Goal: Complete application form

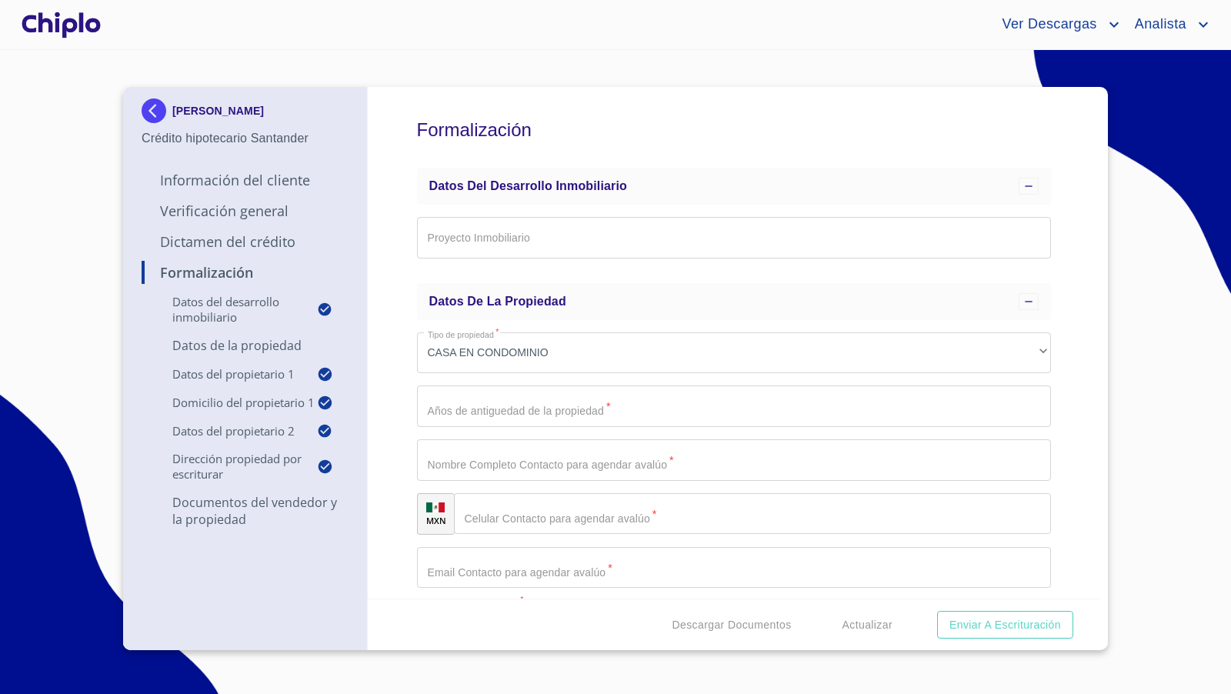
click at [1071, 398] on div "Formalización Datos del Desarrollo Inmobiliario Proyecto Inmobiliario ​ Datos d…" at bounding box center [734, 342] width 733 height 511
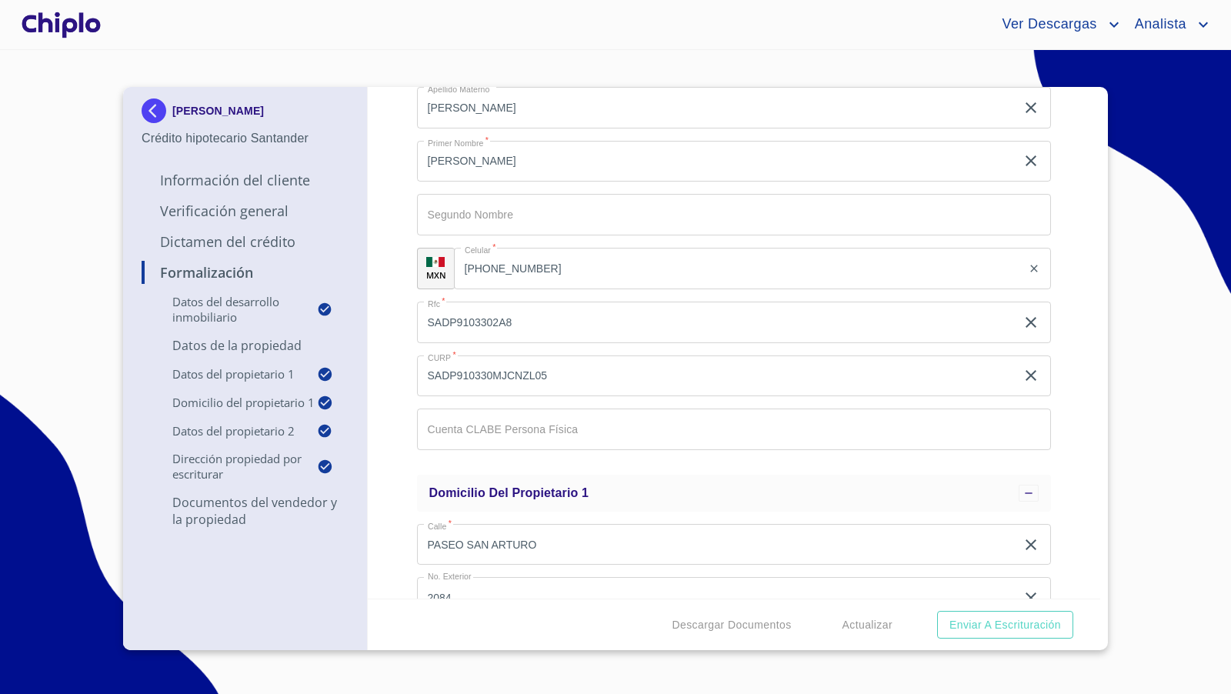
scroll to position [741, 0]
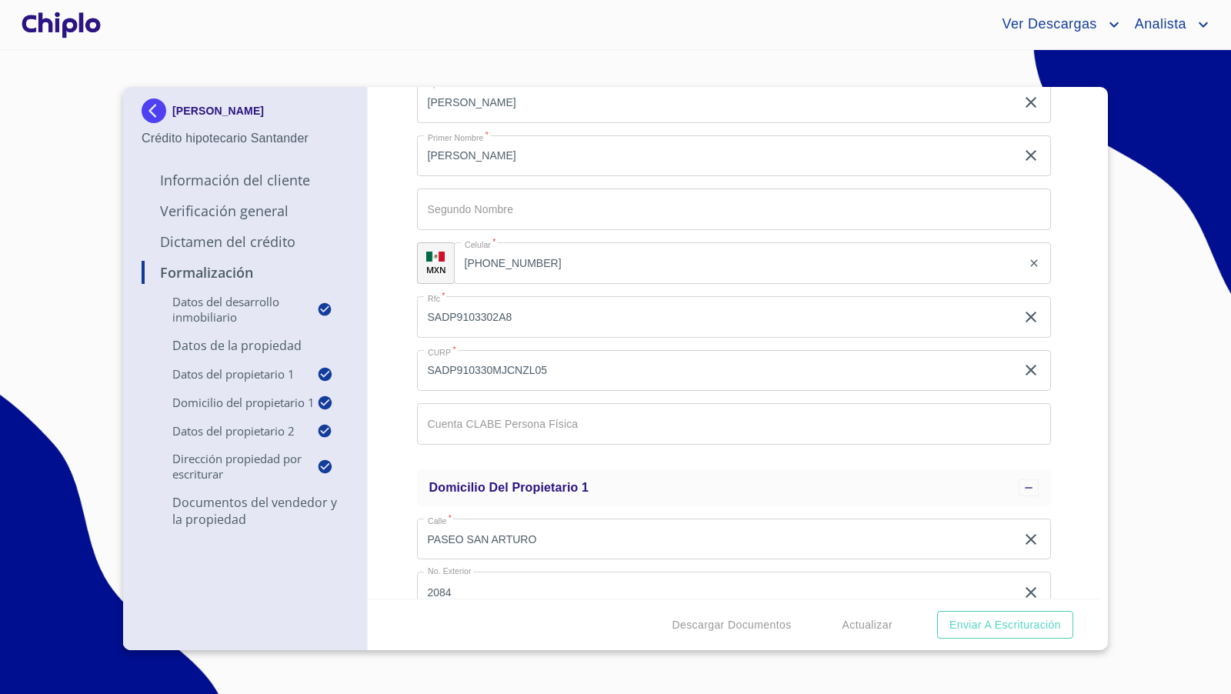
click at [609, 433] on input "Proyecto Inmobiliario" at bounding box center [734, 424] width 635 height 42
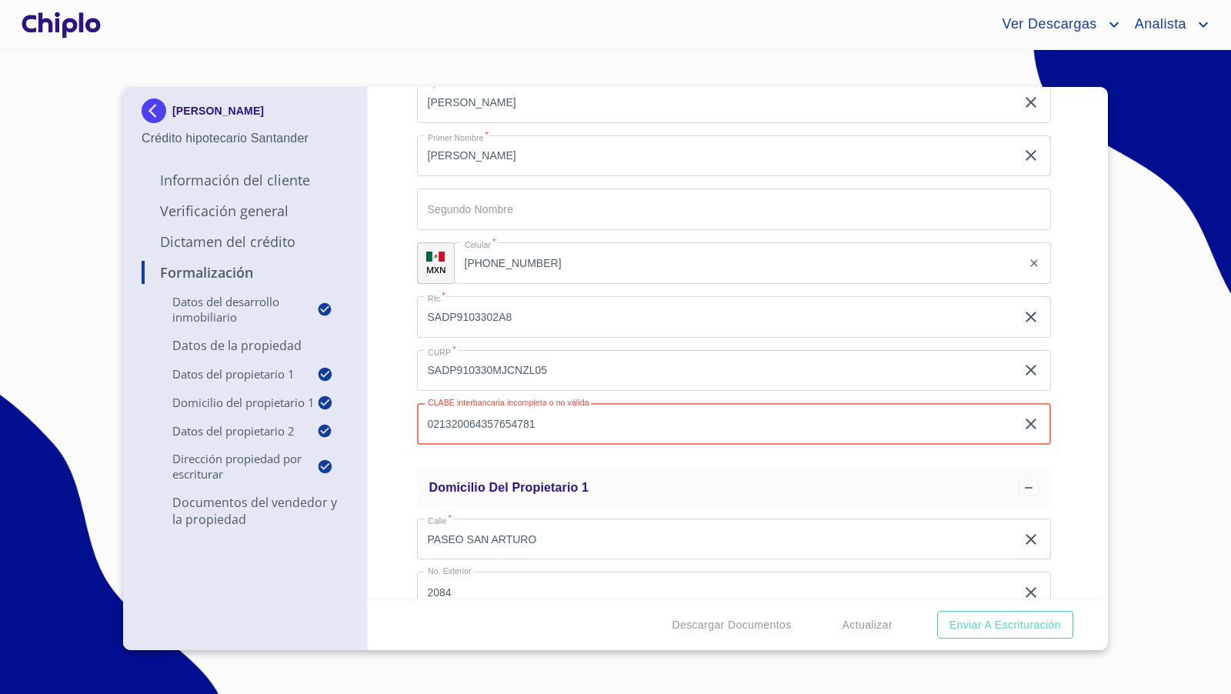
type input "021320064357654781"
click at [385, 415] on div "Formalización Datos del Desarrollo Inmobiliario Proyecto Inmobiliario ​ Datos d…" at bounding box center [734, 342] width 733 height 511
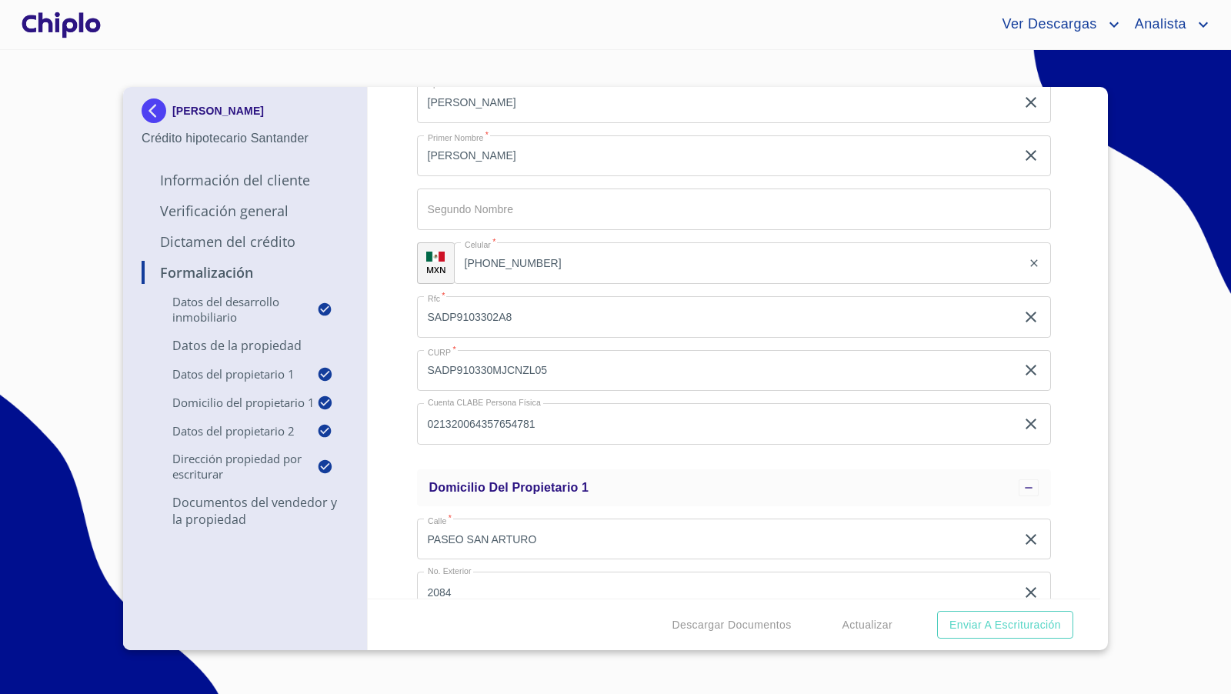
click at [1074, 375] on div "Formalización Datos del Desarrollo Inmobiliario Proyecto Inmobiliario ​ Datos d…" at bounding box center [734, 342] width 733 height 511
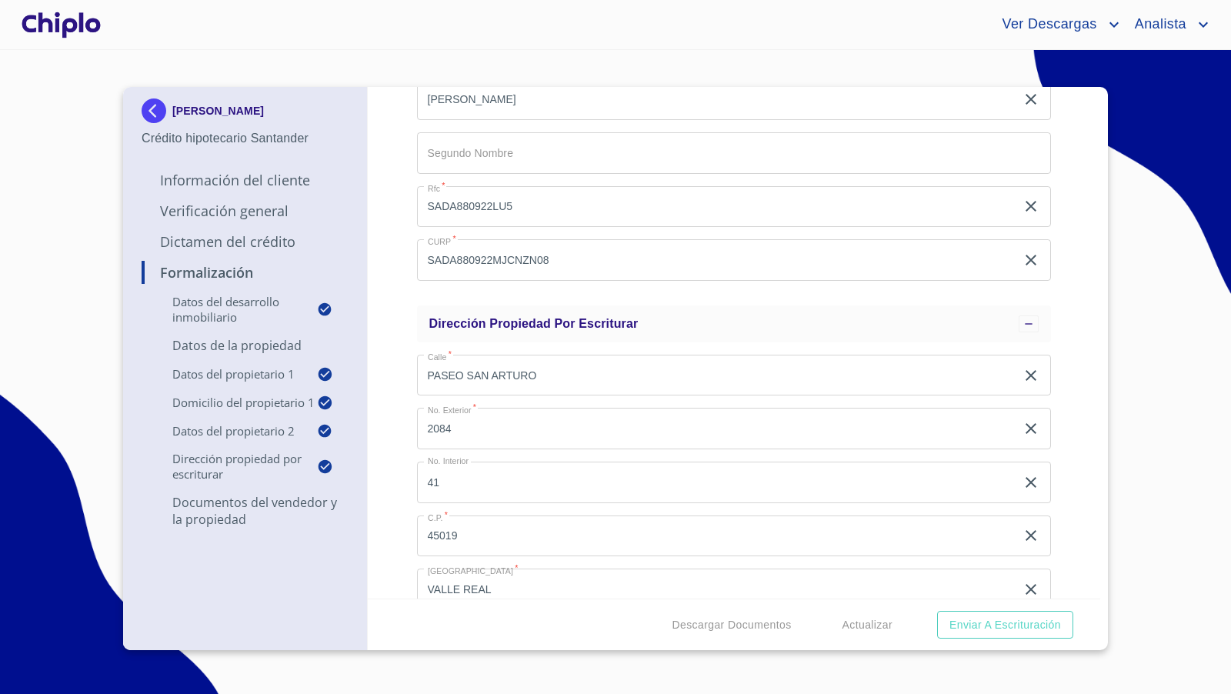
scroll to position [1900, 0]
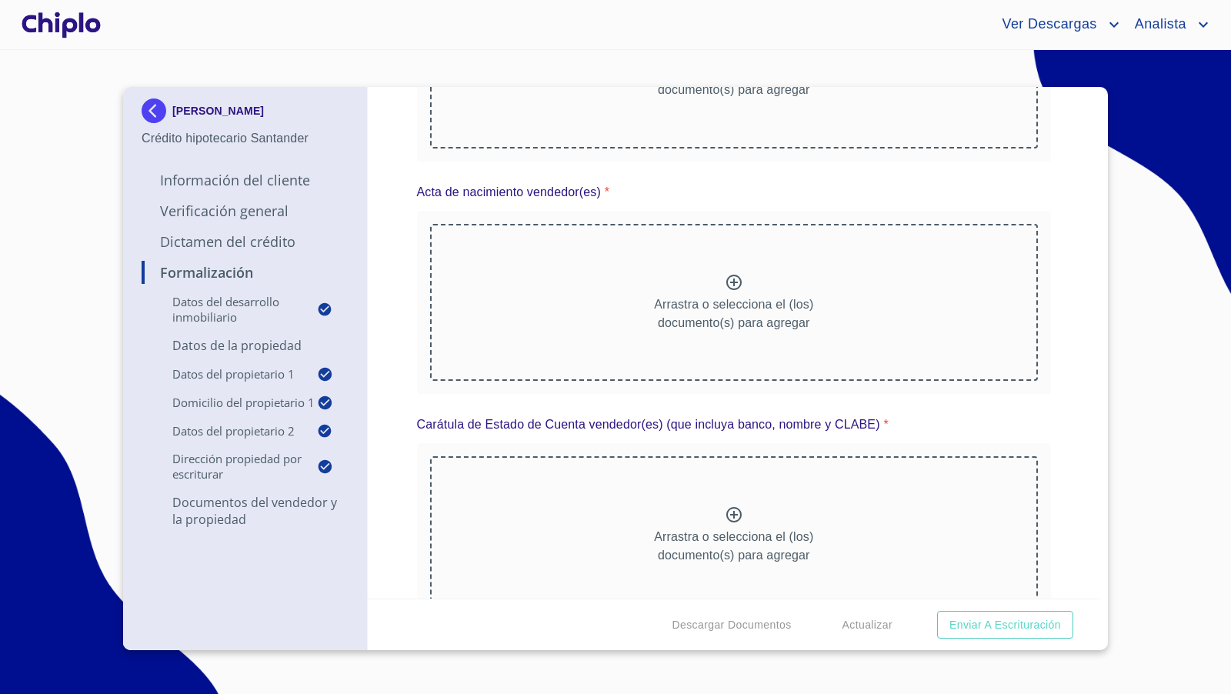
scroll to position [3533, 0]
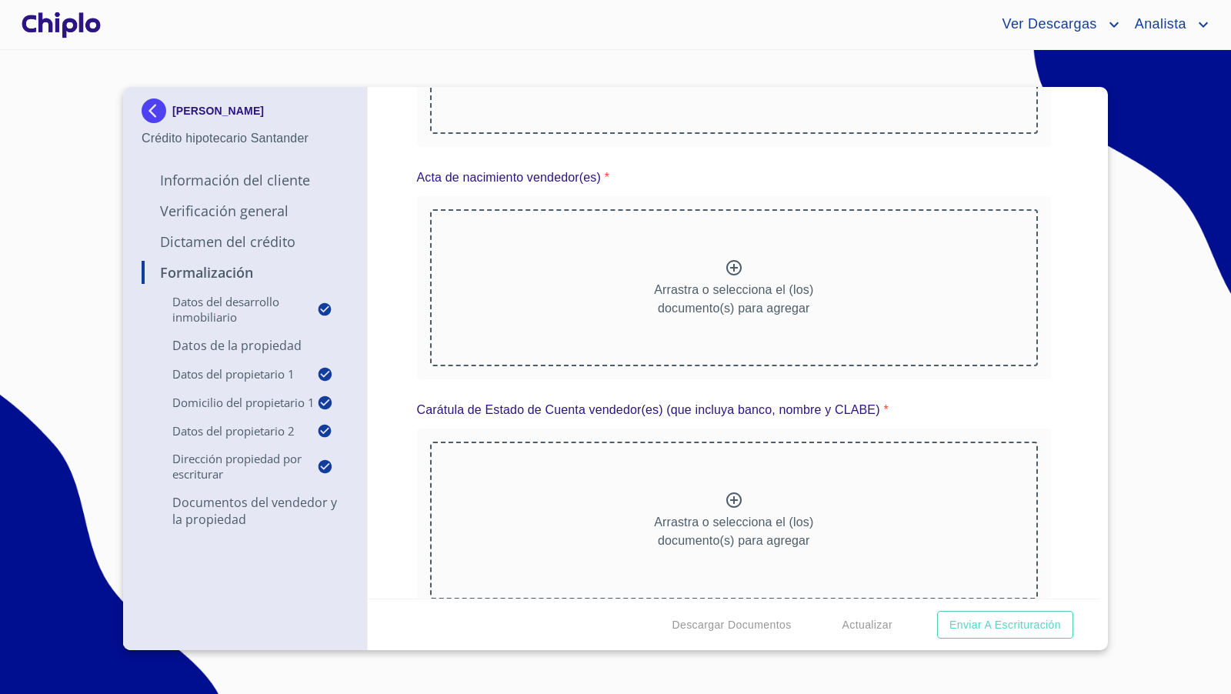
click at [730, 263] on icon at bounding box center [733, 267] width 15 height 15
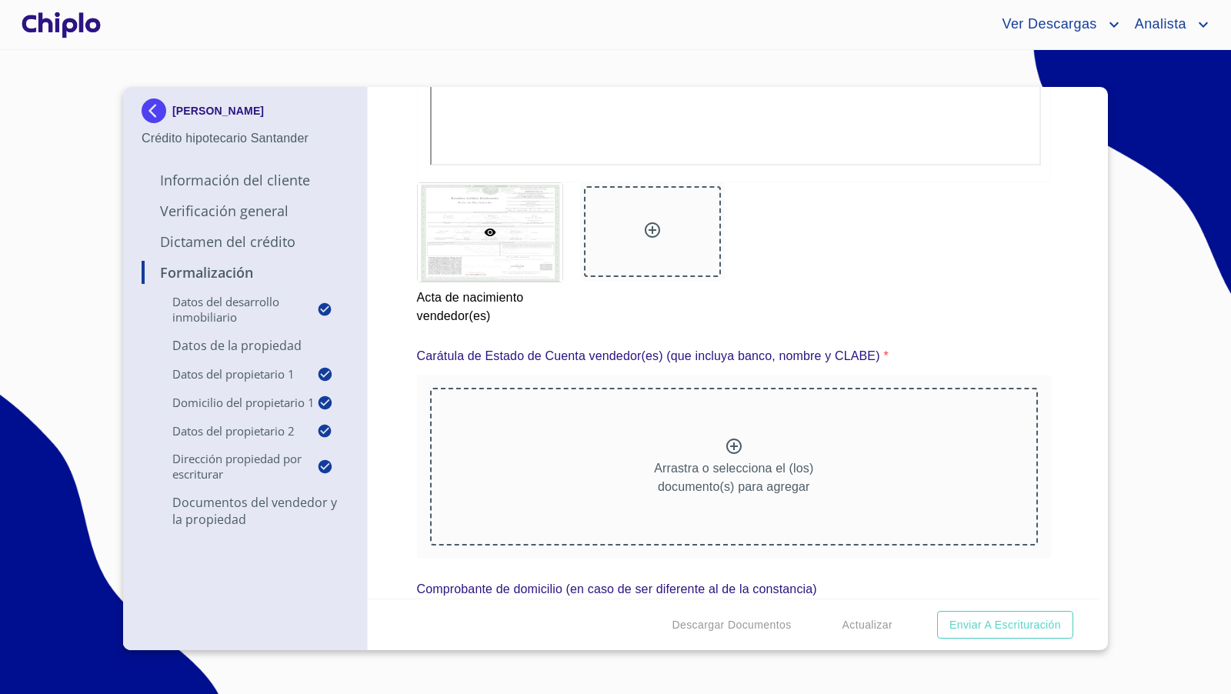
scroll to position [4118, 0]
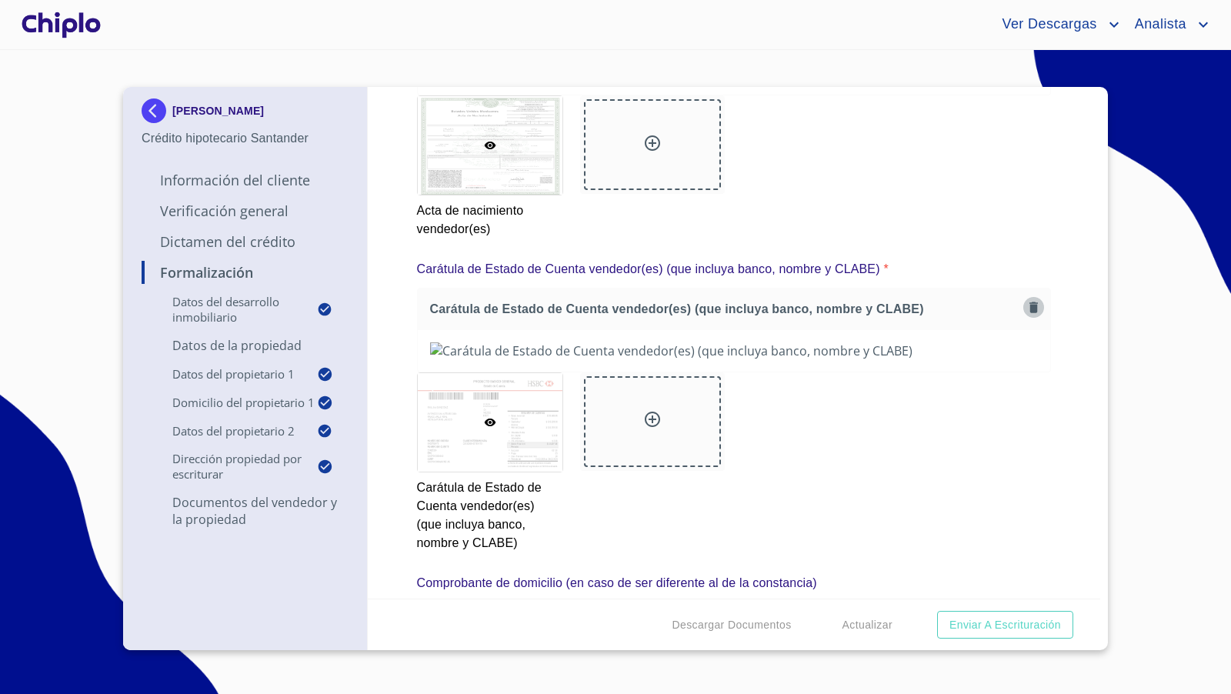
click at [1029, 302] on icon "button" at bounding box center [1033, 307] width 8 height 11
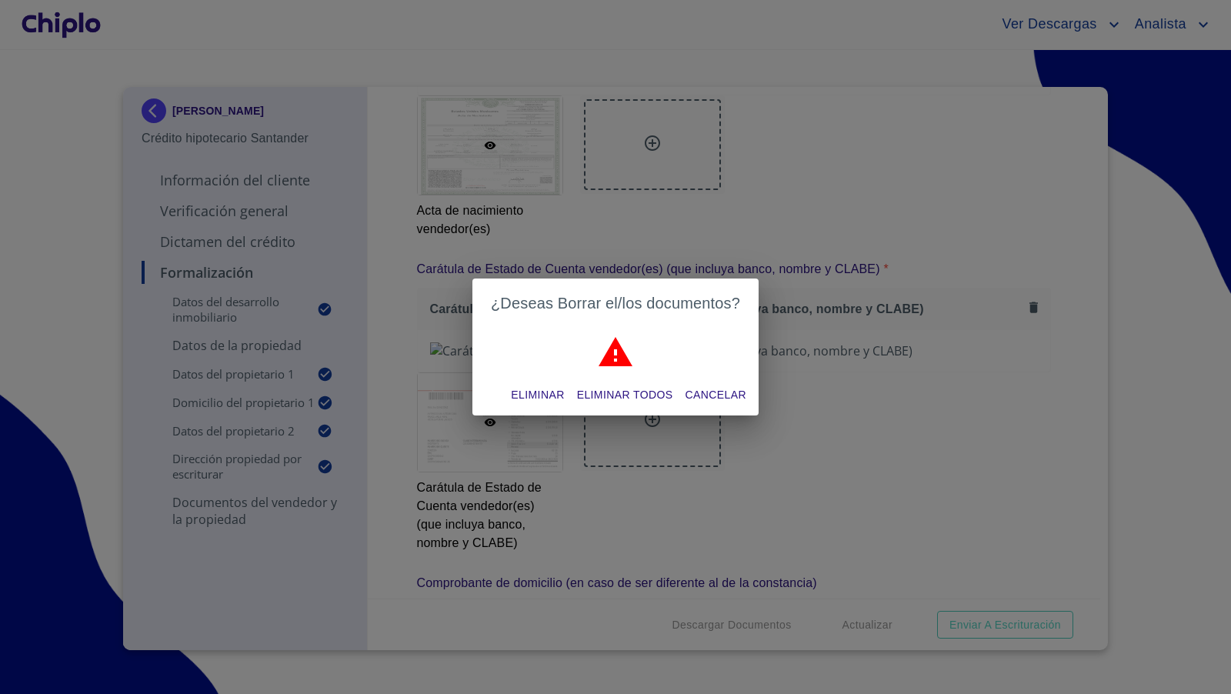
click at [543, 398] on span "Eliminar" at bounding box center [537, 394] width 53 height 19
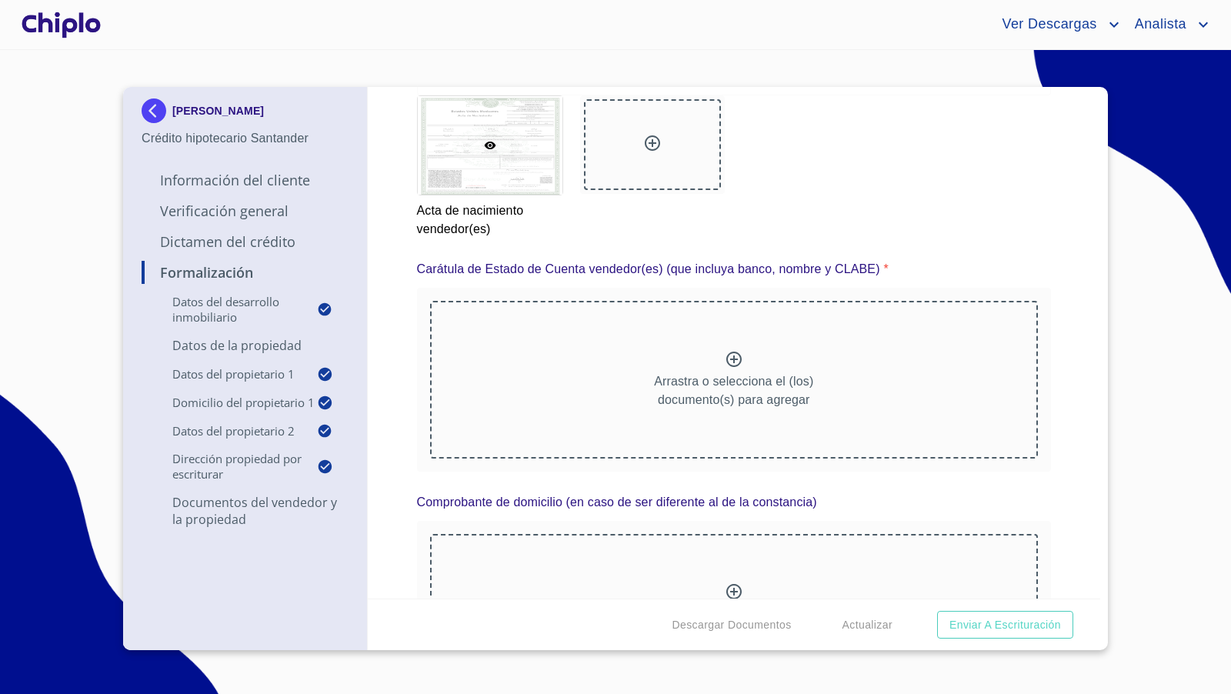
click at [1058, 436] on div "Formalización Datos del Desarrollo Inmobiliario Proyecto Inmobiliario ​ Datos d…" at bounding box center [734, 342] width 733 height 511
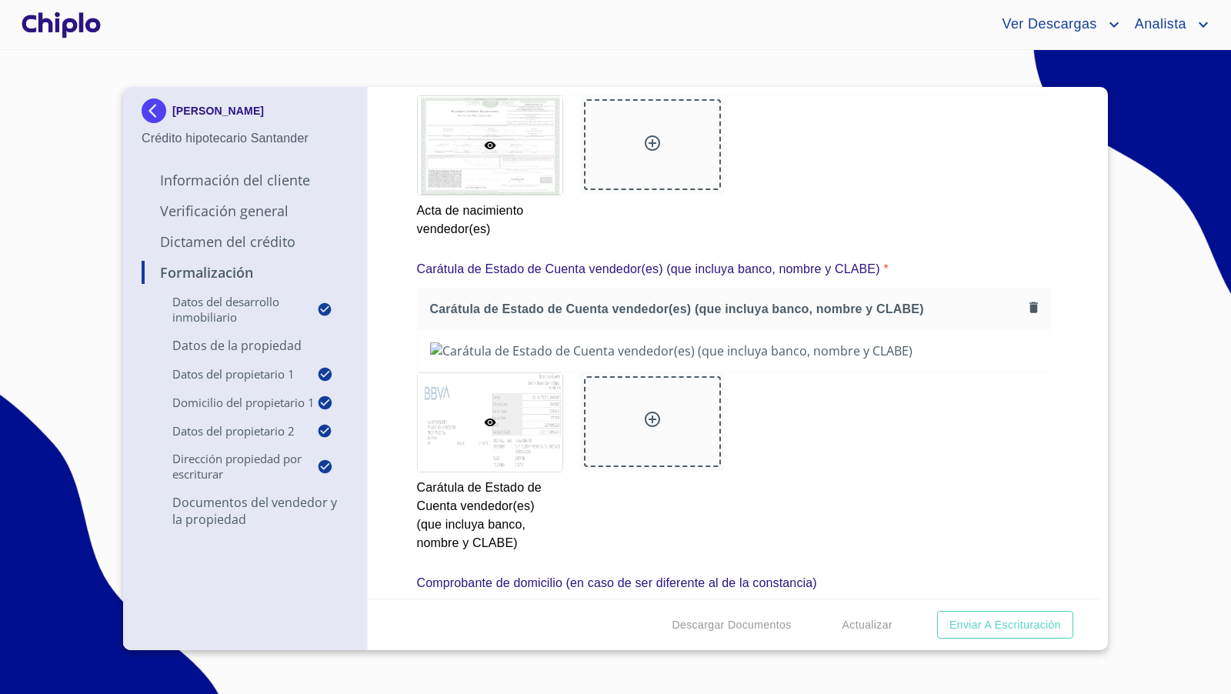
click at [1064, 325] on div "Formalización Datos del Desarrollo Inmobiliario Proyecto Inmobiliario ​ Datos d…" at bounding box center [734, 342] width 733 height 511
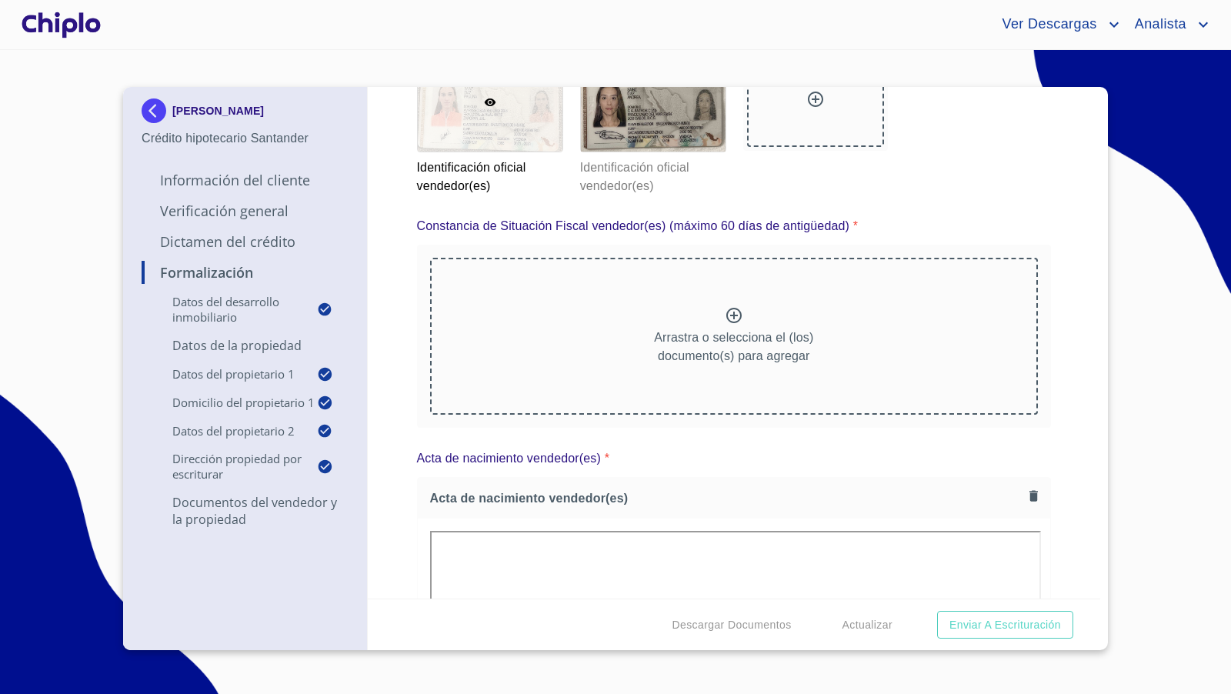
scroll to position [3233, 0]
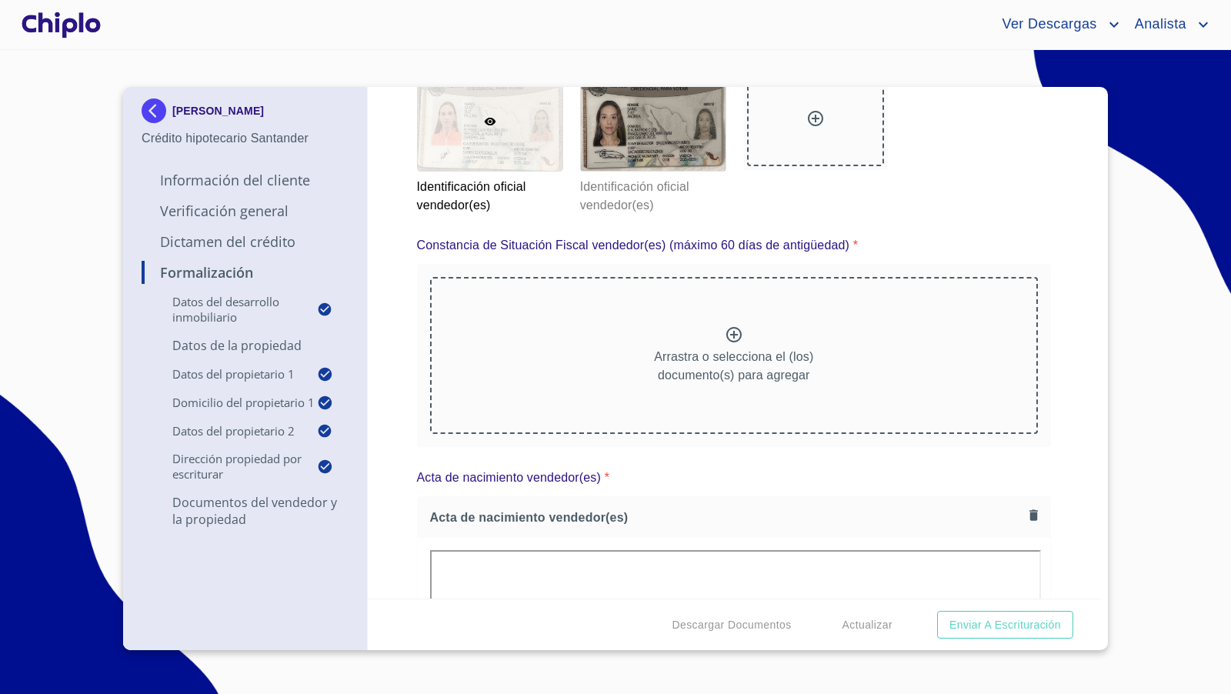
click at [402, 272] on div "Formalización Datos del Desarrollo Inmobiliario Proyecto Inmobiliario ​ Datos d…" at bounding box center [734, 342] width 733 height 511
click at [399, 262] on div "Formalización Datos del Desarrollo Inmobiliario Proyecto Inmobiliario ​ Datos d…" at bounding box center [734, 342] width 733 height 511
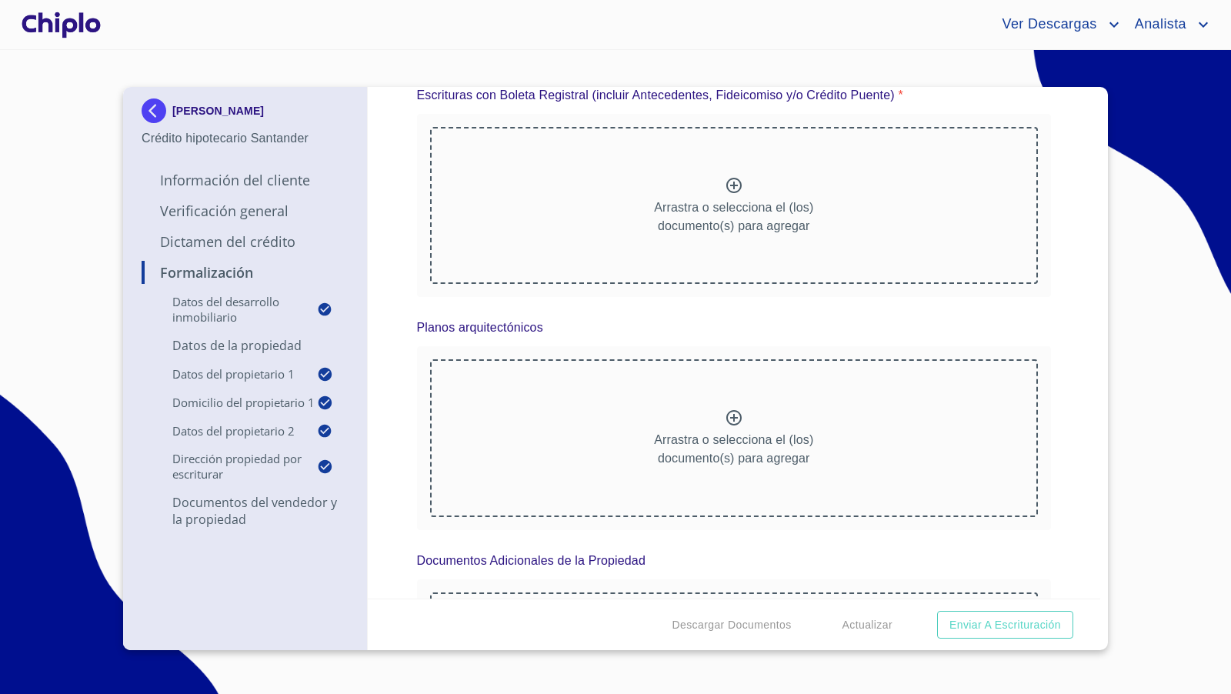
scroll to position [6700, 0]
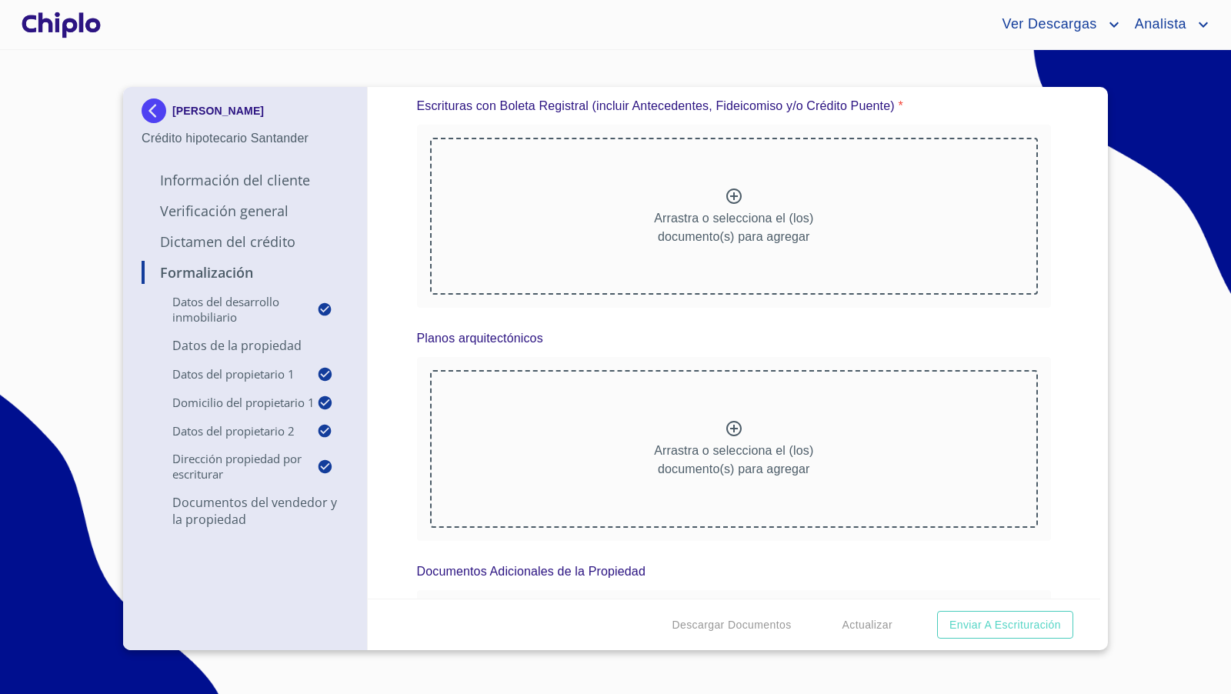
click at [1054, 395] on div "Formalización Datos del Desarrollo Inmobiliario Proyecto Inmobiliario ​ Datos d…" at bounding box center [734, 342] width 733 height 511
click at [67, 34] on div at bounding box center [60, 24] width 85 height 49
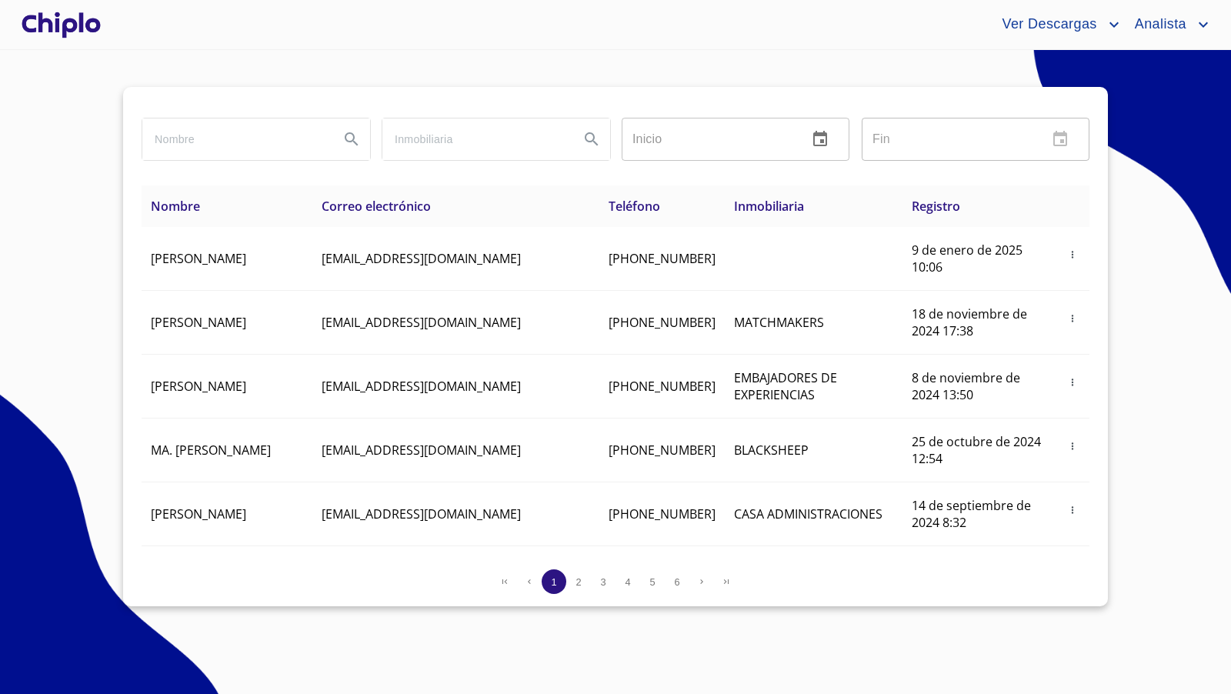
click at [78, 15] on div at bounding box center [60, 24] width 85 height 49
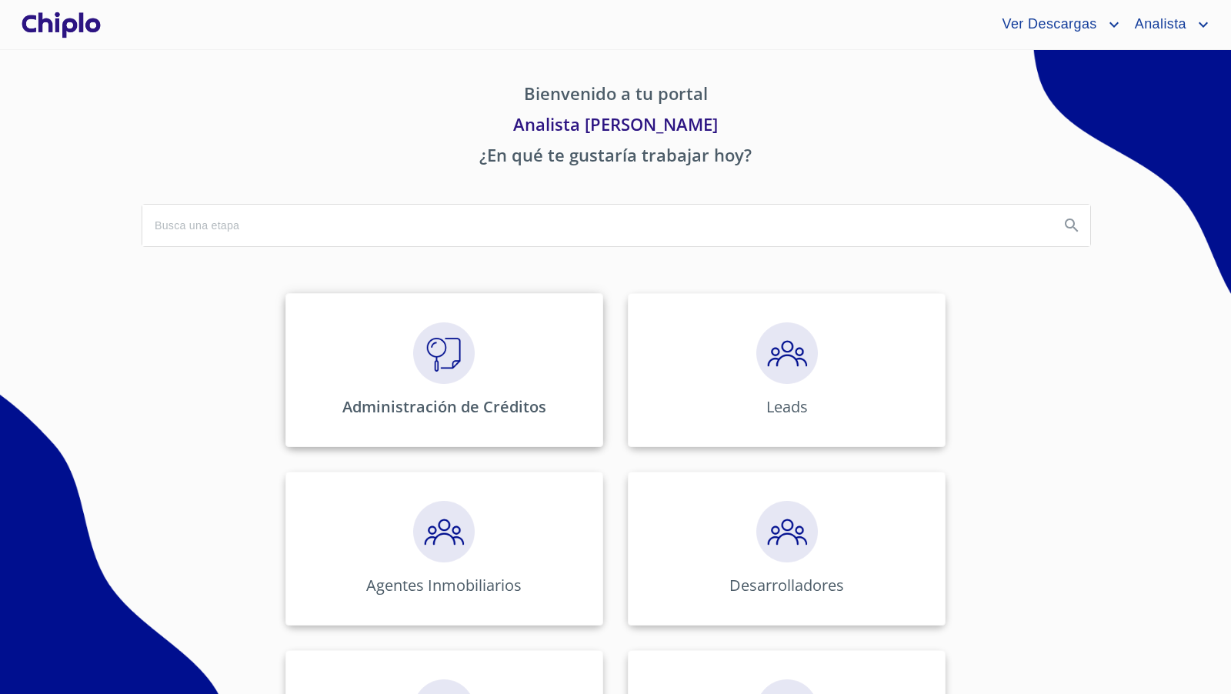
click at [434, 381] on img at bounding box center [444, 353] width 62 height 62
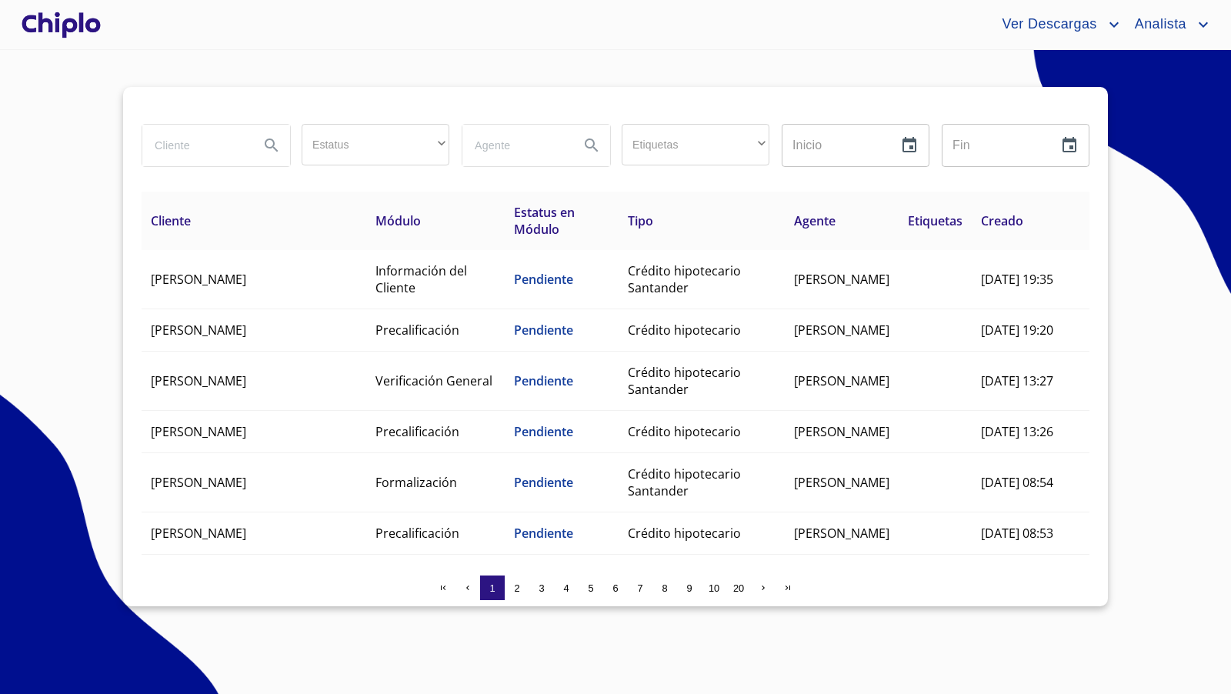
click at [224, 145] on input "search" at bounding box center [194, 146] width 105 height 42
type input "anguis"
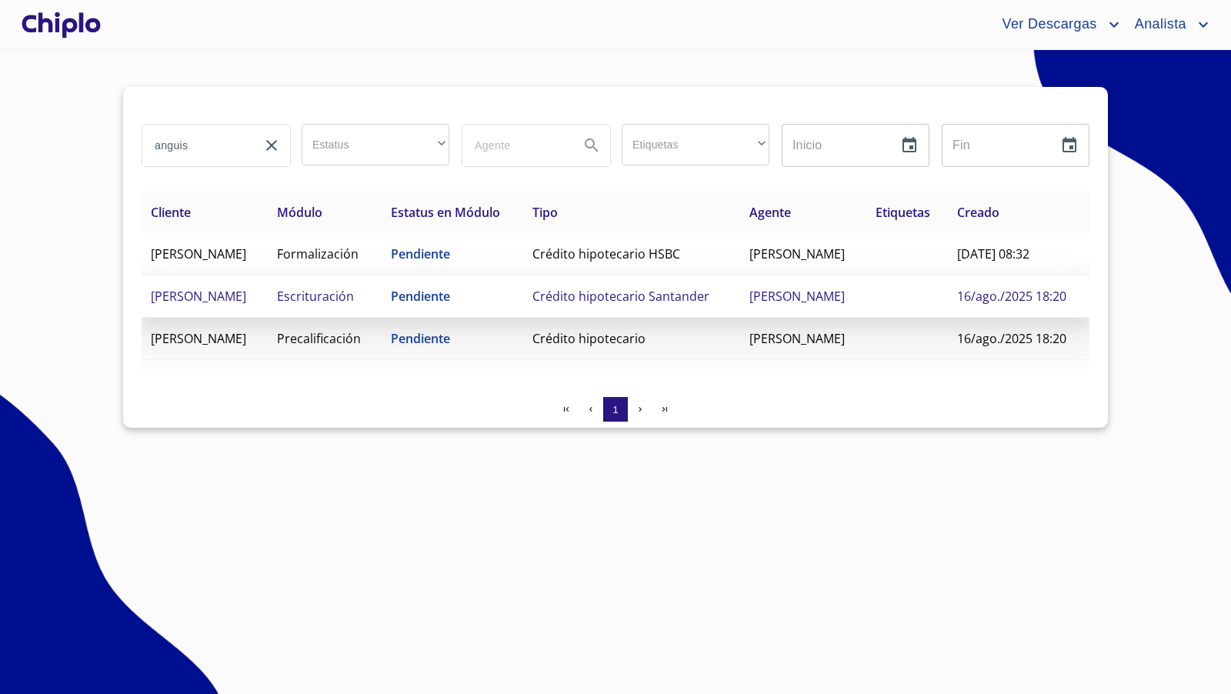
click at [354, 305] on span "Escrituración" at bounding box center [315, 296] width 77 height 17
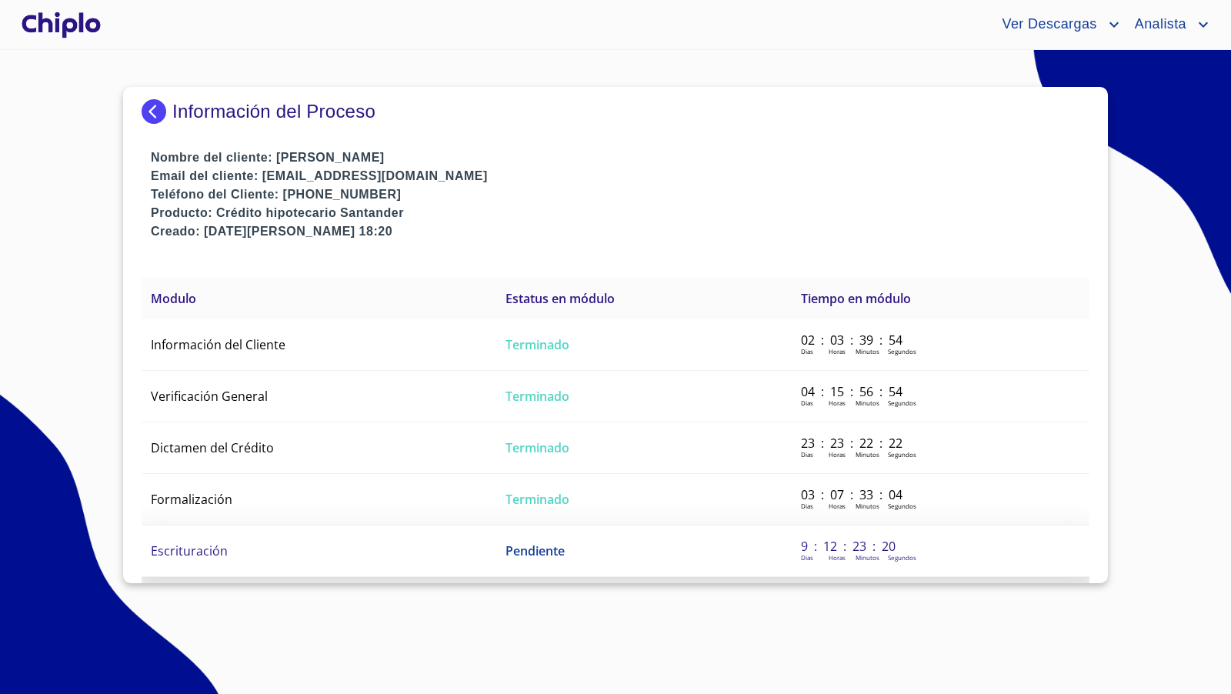
click at [278, 494] on td "Escrituración" at bounding box center [319, 551] width 355 height 52
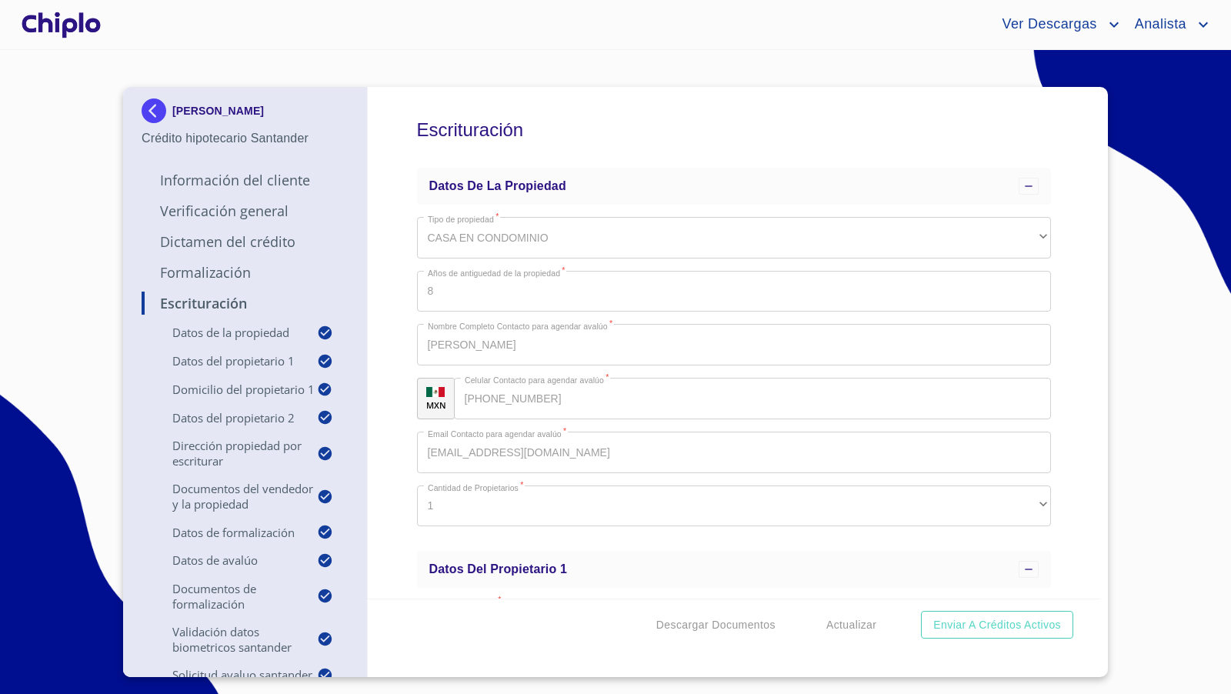
click at [836, 448] on div "Escrituración Datos de la propiedad Tipo de propiedad   * CASA EN CONDOMINIO ​ …" at bounding box center [734, 342] width 733 height 511
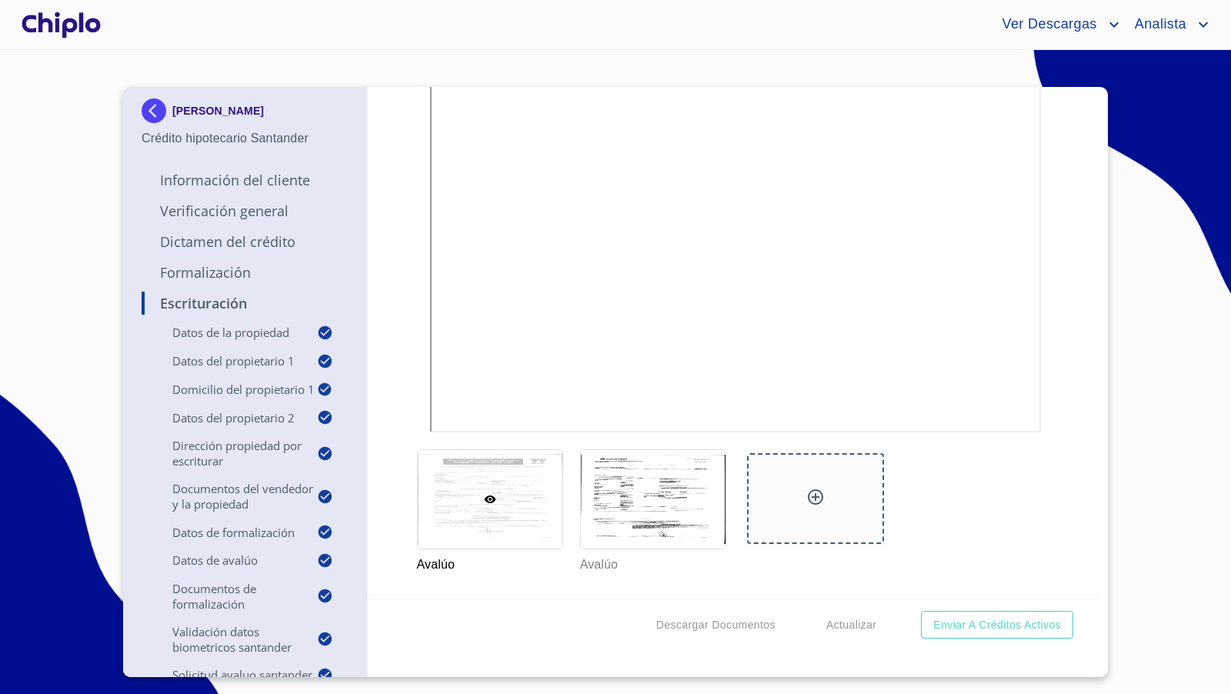
scroll to position [9174, 0]
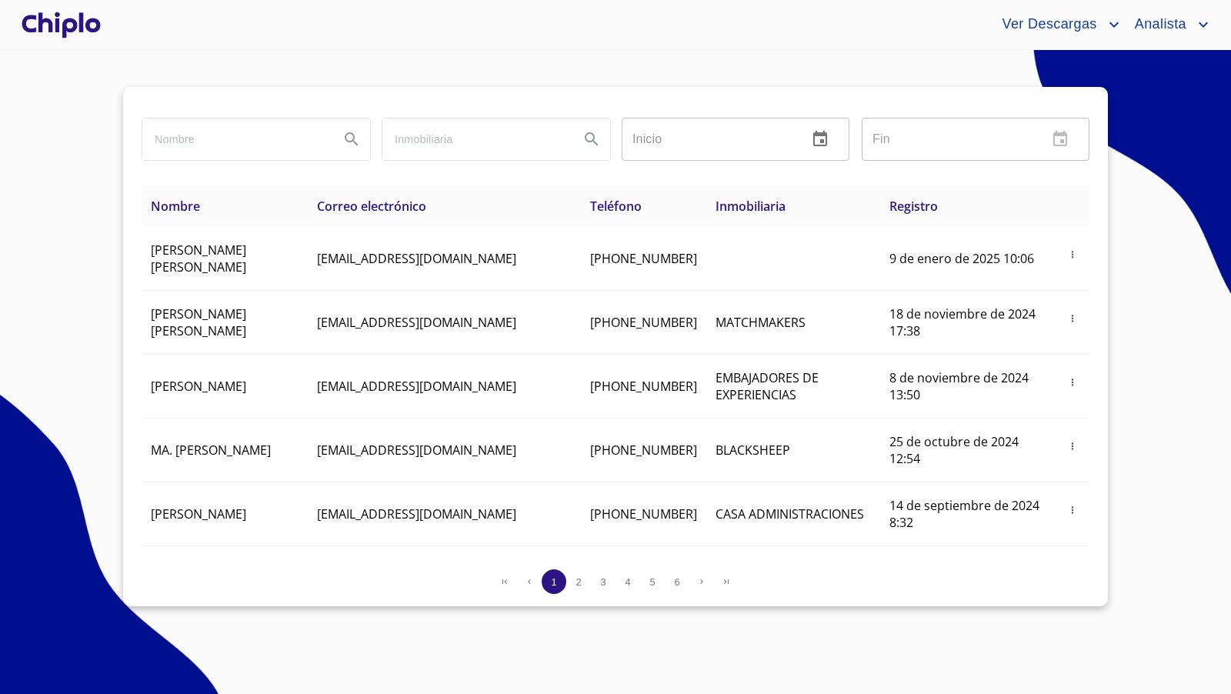
click at [82, 27] on div at bounding box center [60, 24] width 85 height 49
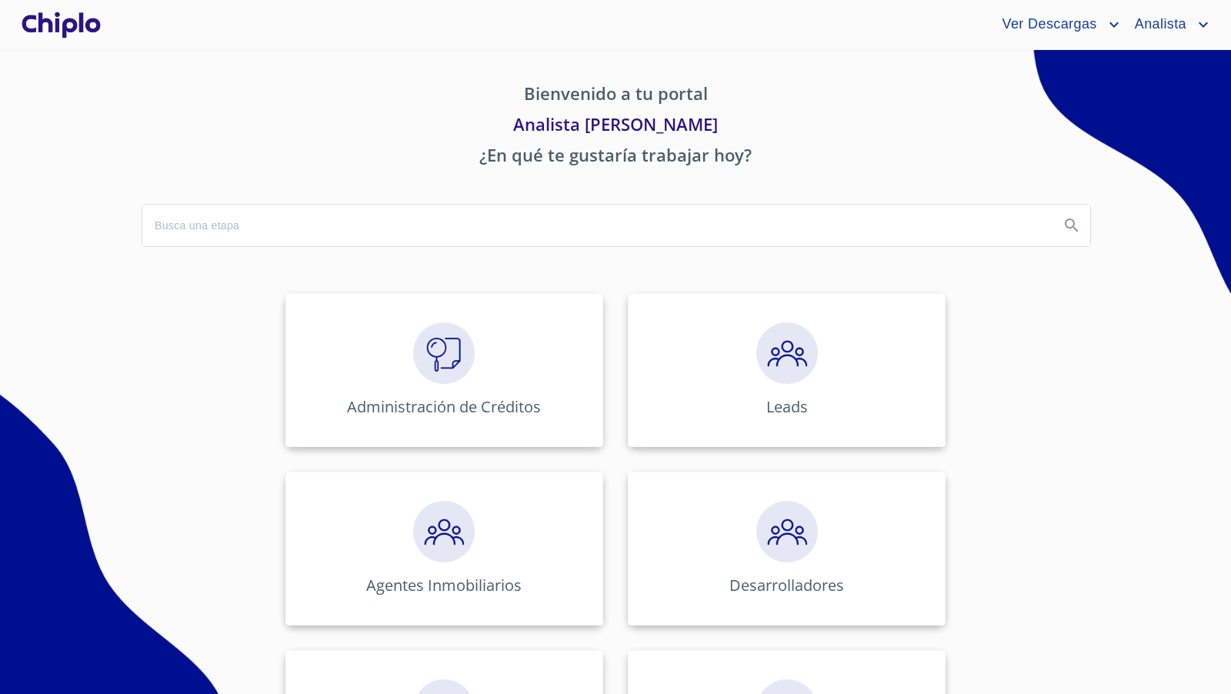
click at [426, 345] on img at bounding box center [444, 353] width 62 height 62
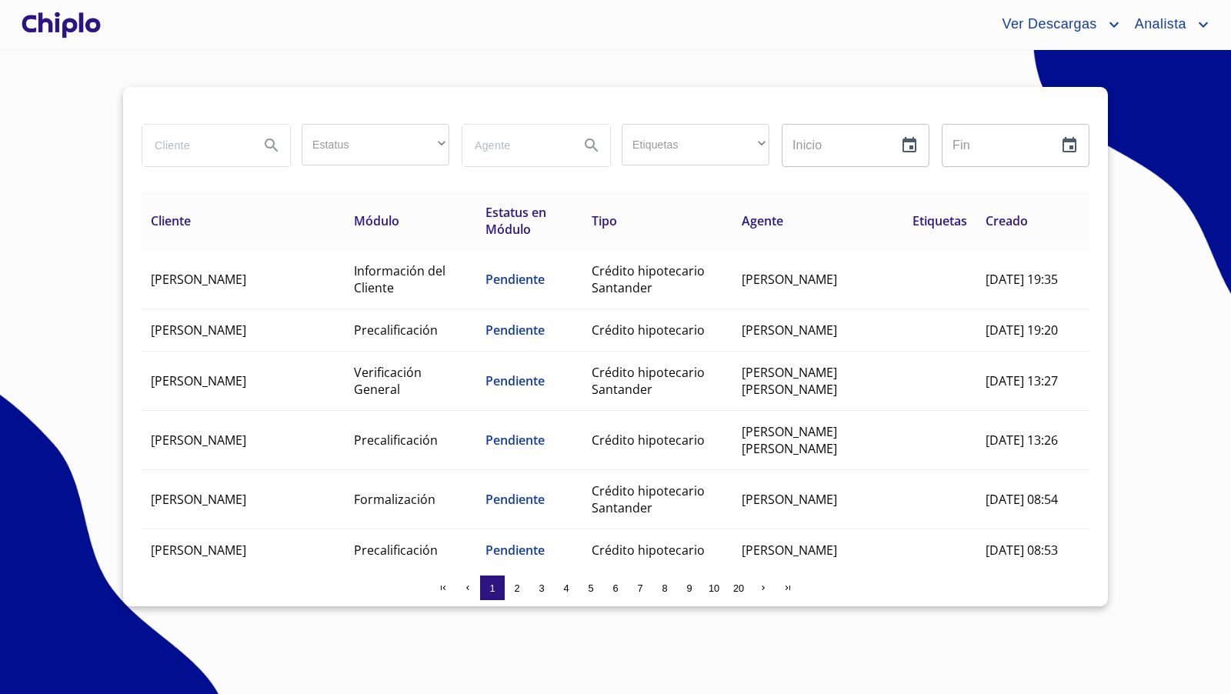
click at [225, 146] on input "search" at bounding box center [194, 146] width 105 height 42
type input "[PERSON_NAME]"
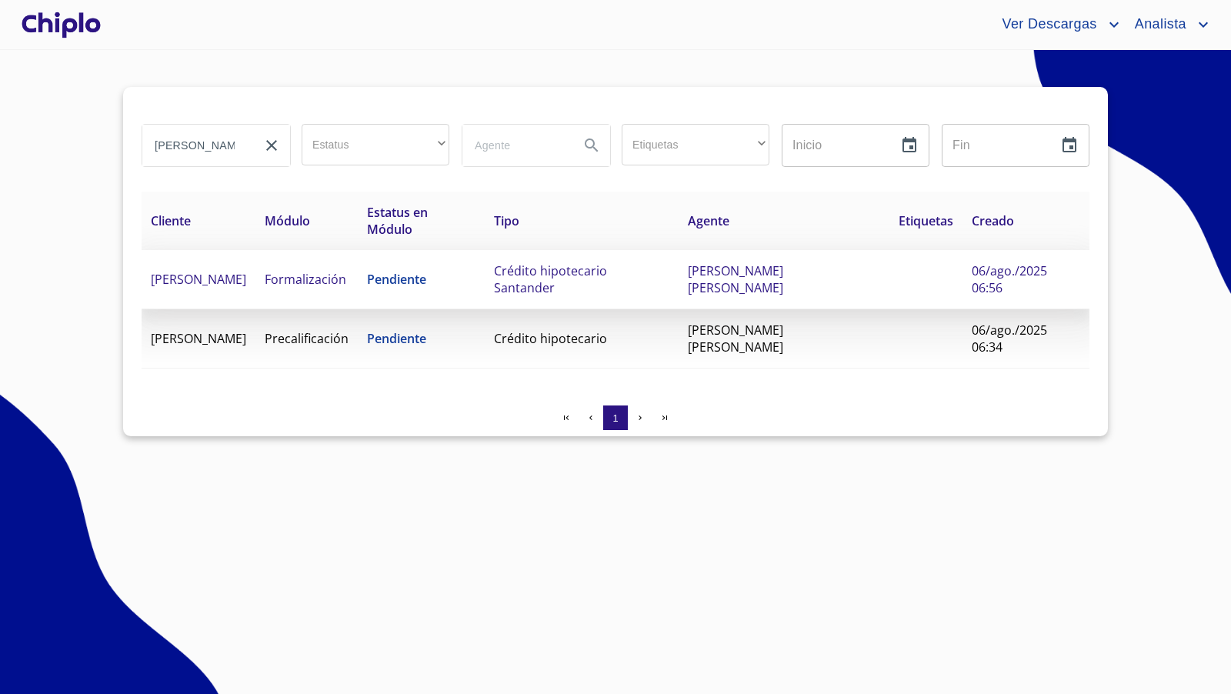
click at [409, 271] on span "Pendiente" at bounding box center [396, 279] width 59 height 17
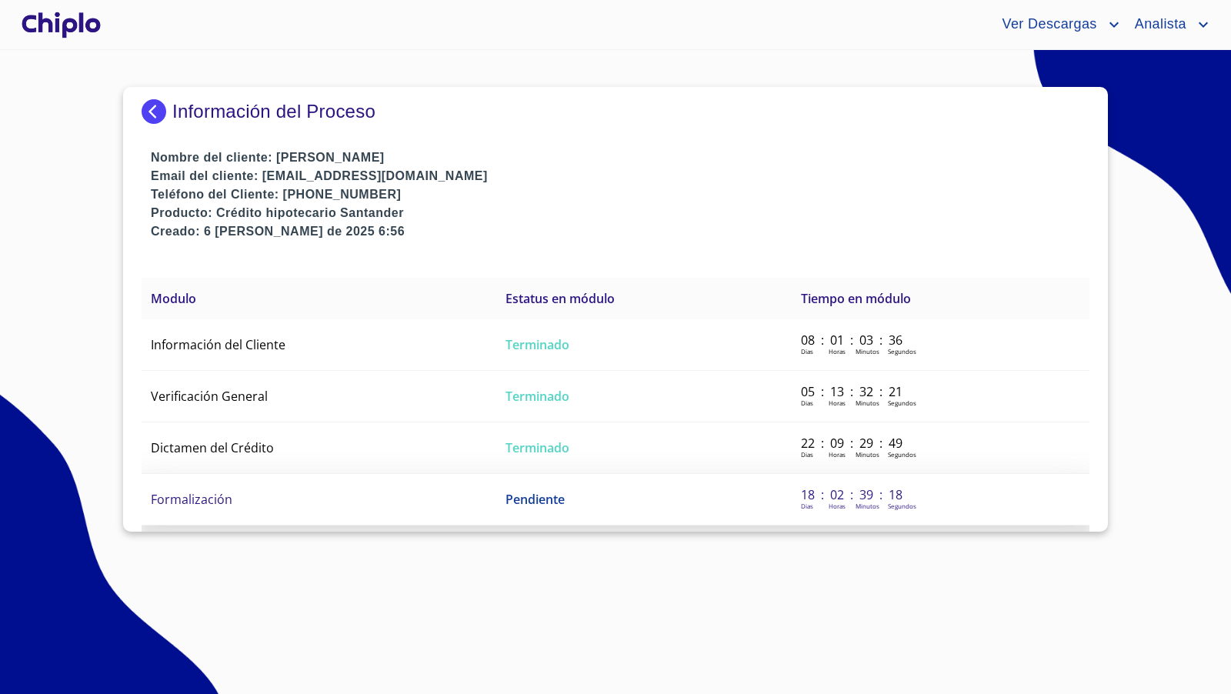
click at [272, 484] on td "Formalización" at bounding box center [319, 500] width 355 height 52
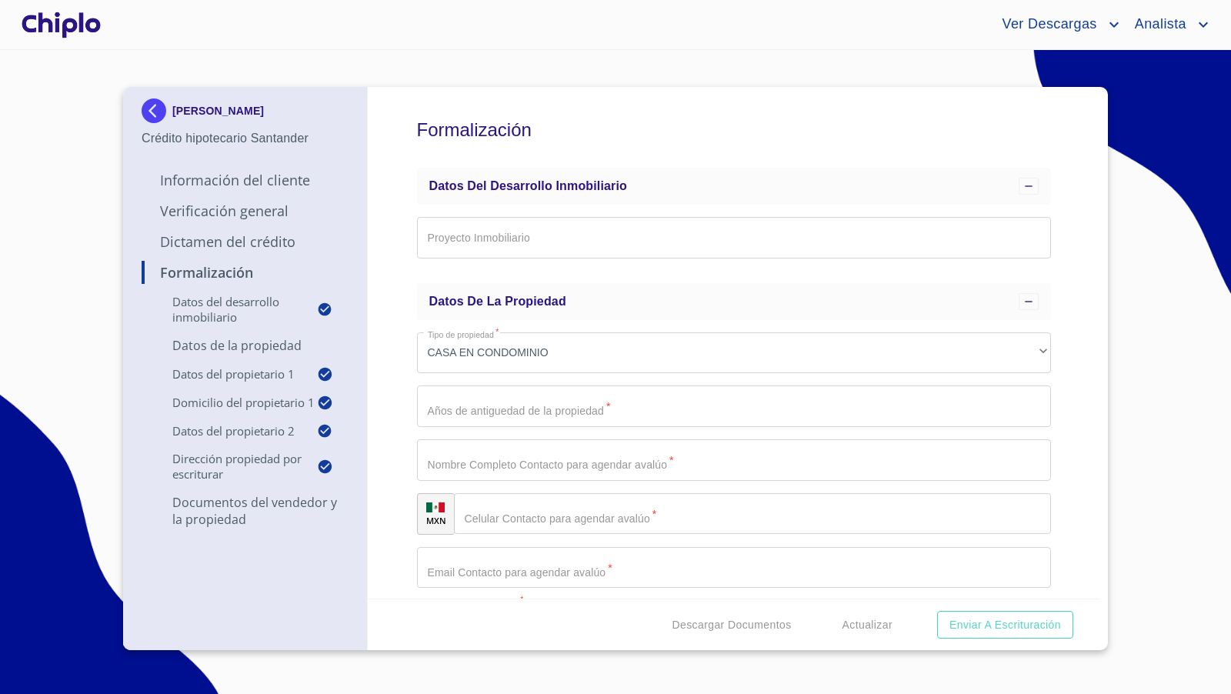
click at [1052, 287] on div "Formalización Datos del Desarrollo Inmobiliario Proyecto Inmobiliario ​ Datos d…" at bounding box center [734, 342] width 733 height 511
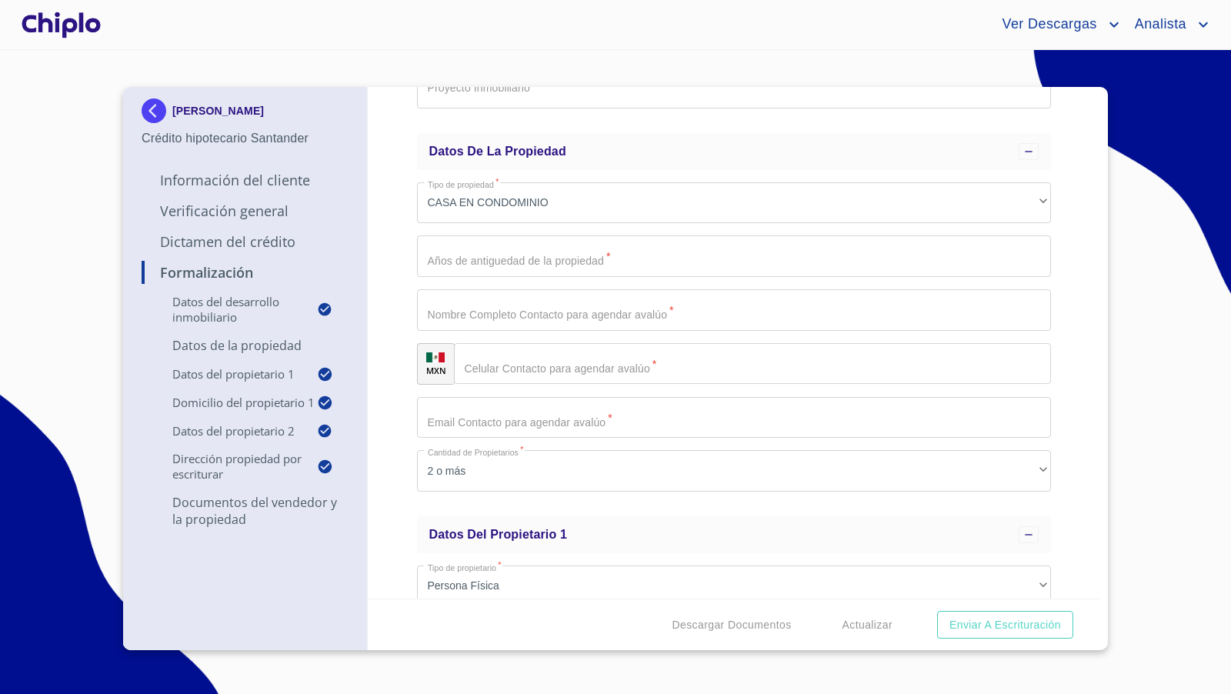
scroll to position [156, 0]
click at [1075, 424] on div "Formalización Datos del Desarrollo Inmobiliario Proyecto Inmobiliario ​ Datos d…" at bounding box center [734, 342] width 733 height 511
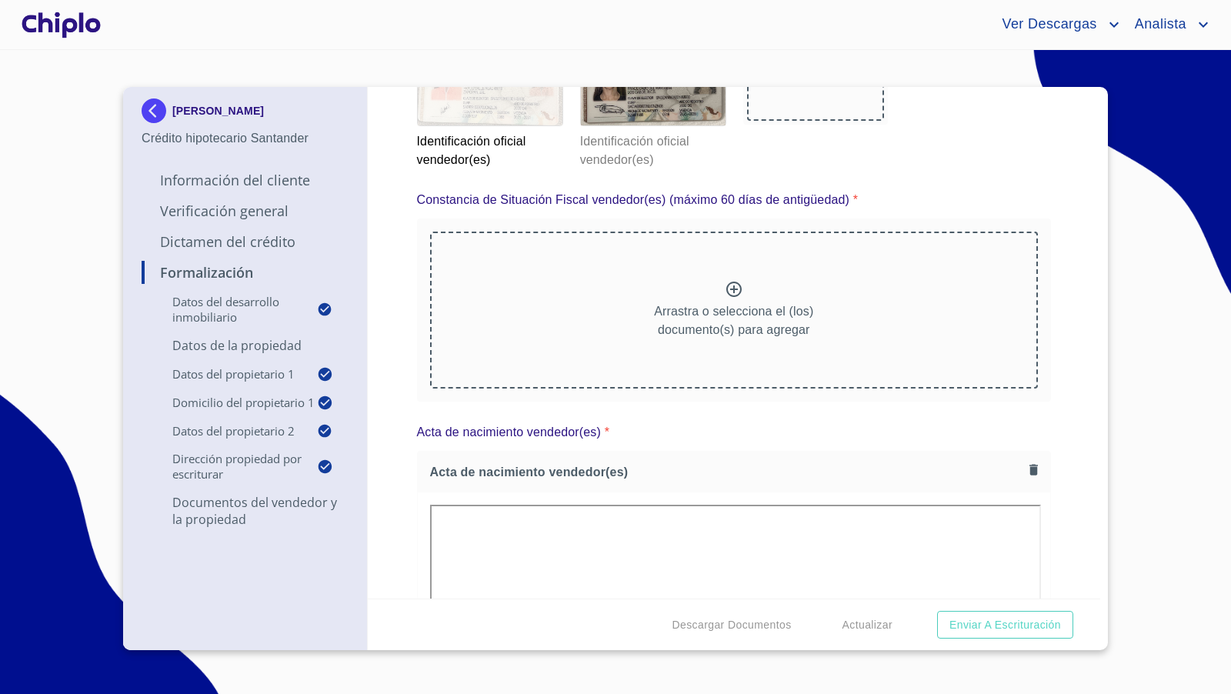
scroll to position [3275, 0]
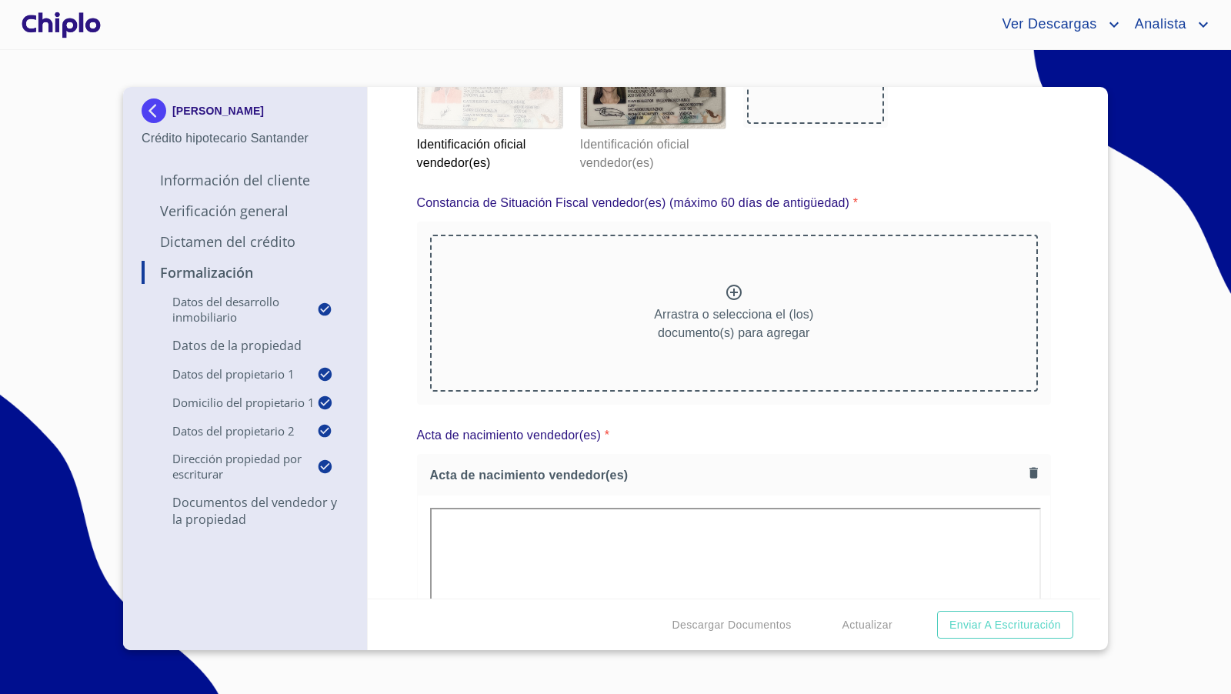
click at [753, 315] on p "Arrastra o selecciona el (los) documento(s) para agregar" at bounding box center [733, 323] width 159 height 37
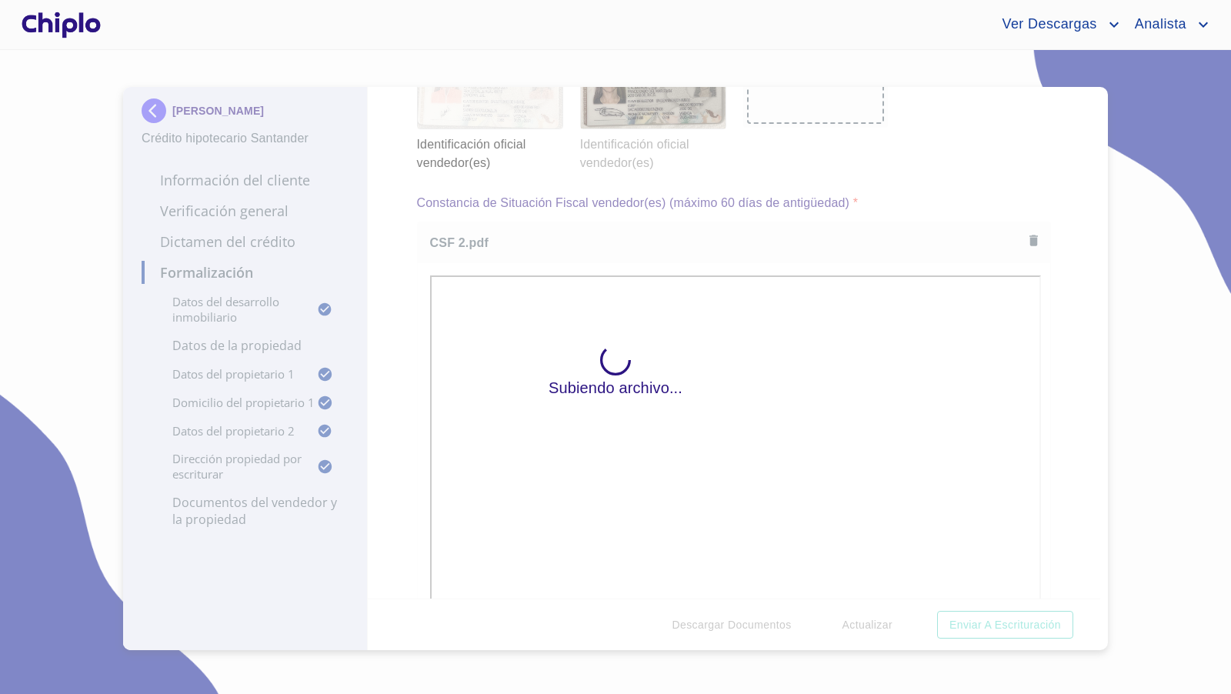
click at [1061, 421] on div "Subiendo archivo..." at bounding box center [615, 372] width 1231 height 644
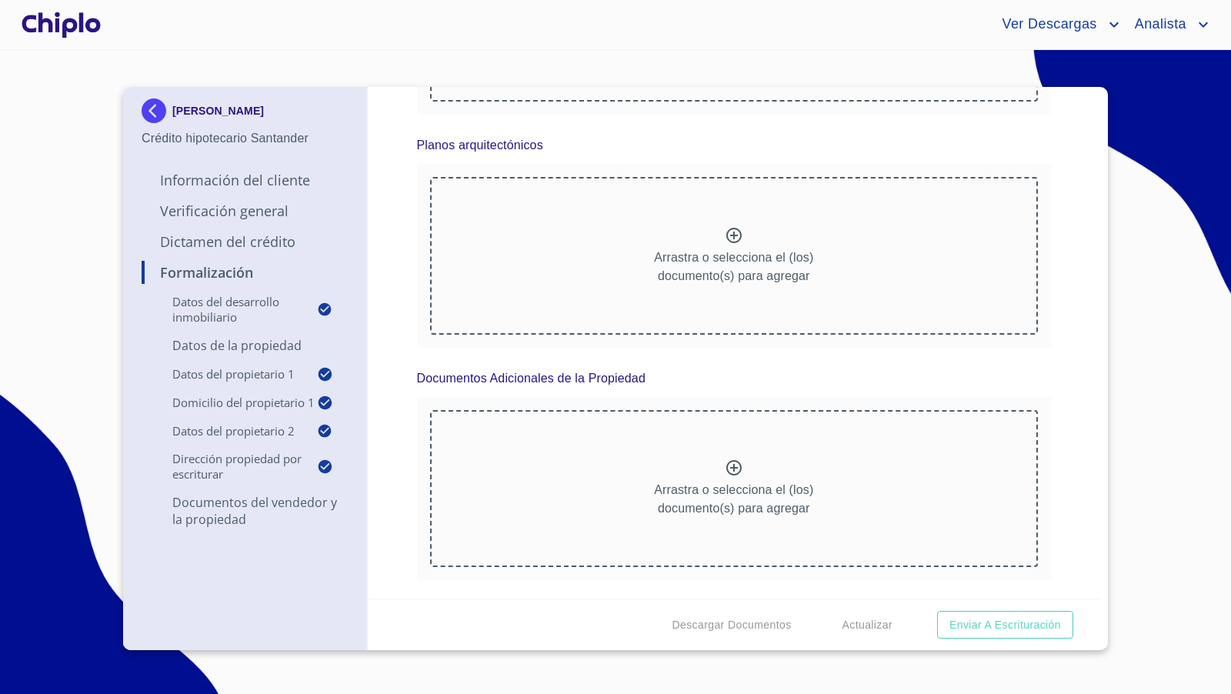
scroll to position [7552, 0]
click at [1046, 360] on div "Formalización Datos del Desarrollo Inmobiliario Proyecto Inmobiliario ​ Datos d…" at bounding box center [734, 342] width 733 height 511
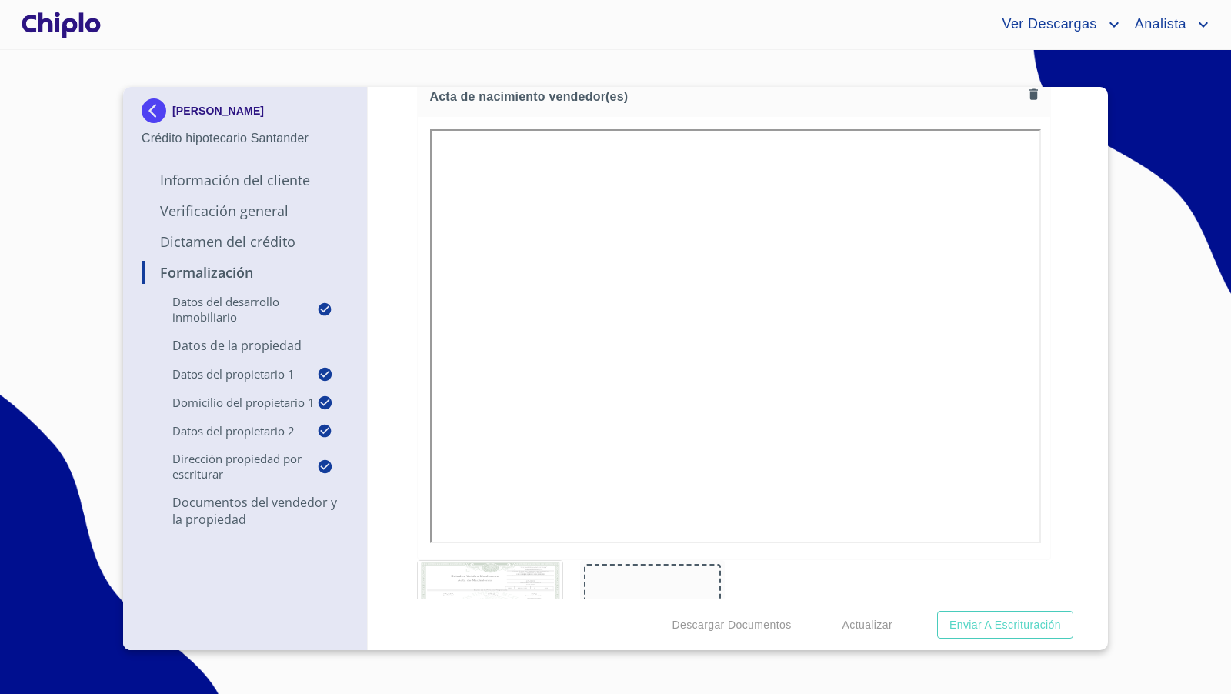
scroll to position [3194, 0]
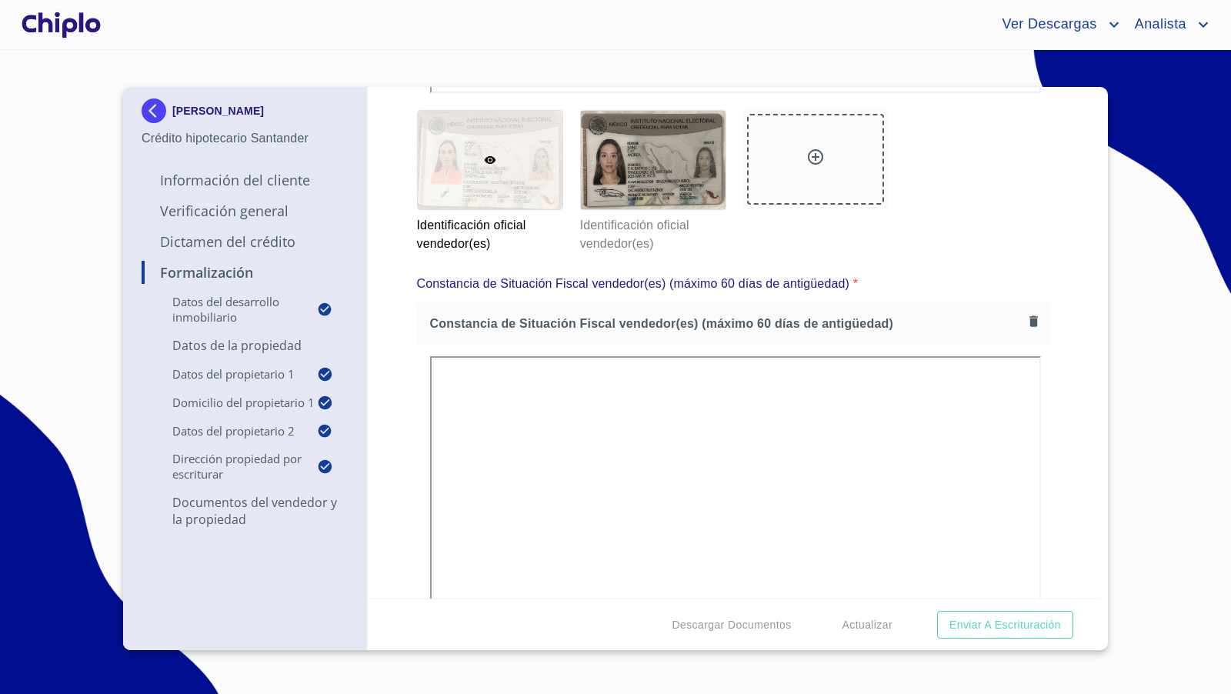
click at [79, 28] on div at bounding box center [60, 24] width 85 height 49
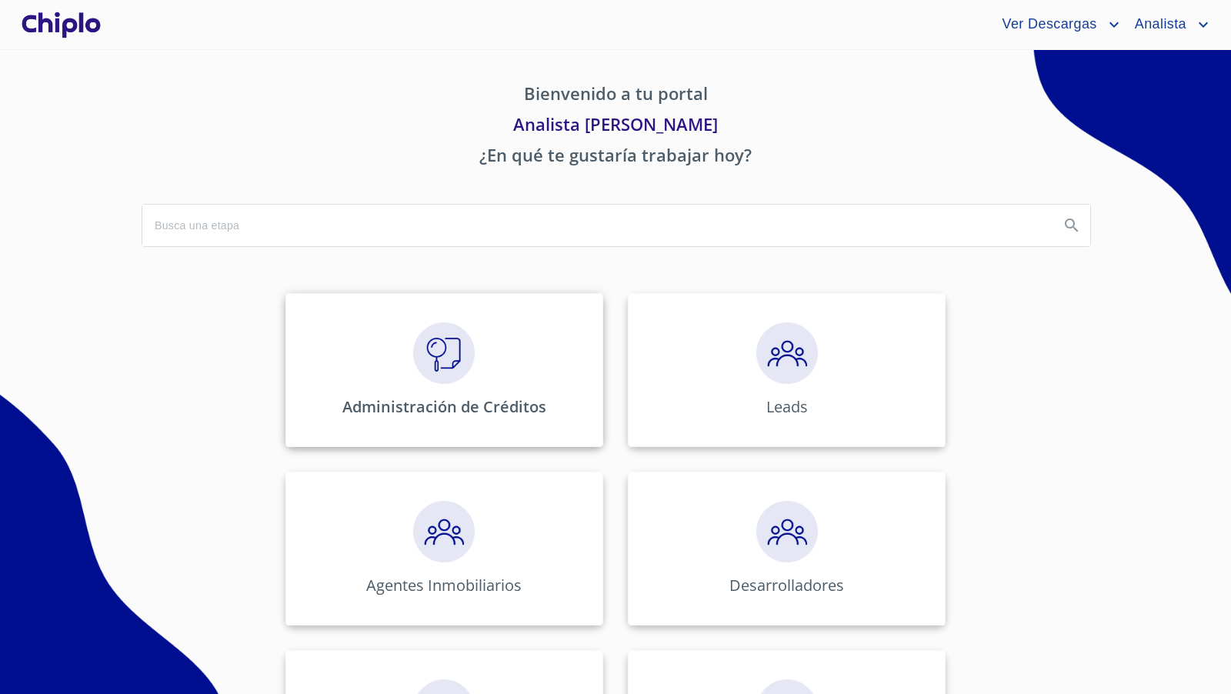
click at [454, 340] on img at bounding box center [444, 353] width 62 height 62
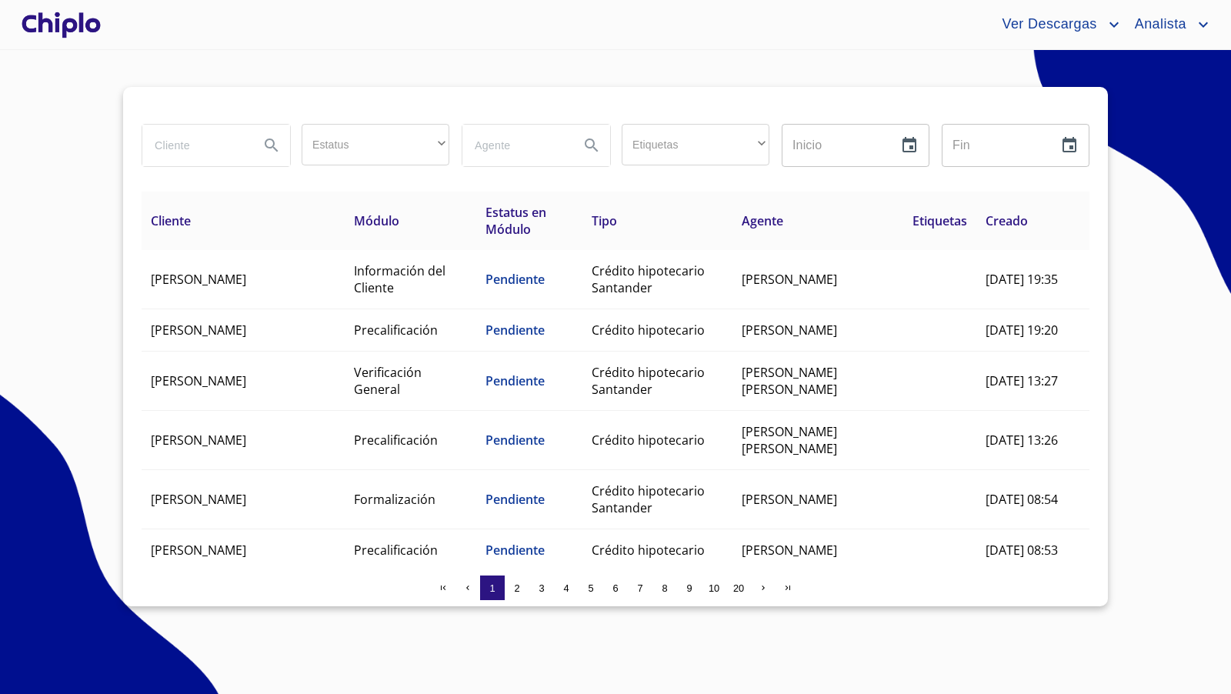
click at [193, 152] on input "search" at bounding box center [194, 146] width 105 height 42
type input "[PERSON_NAME]"
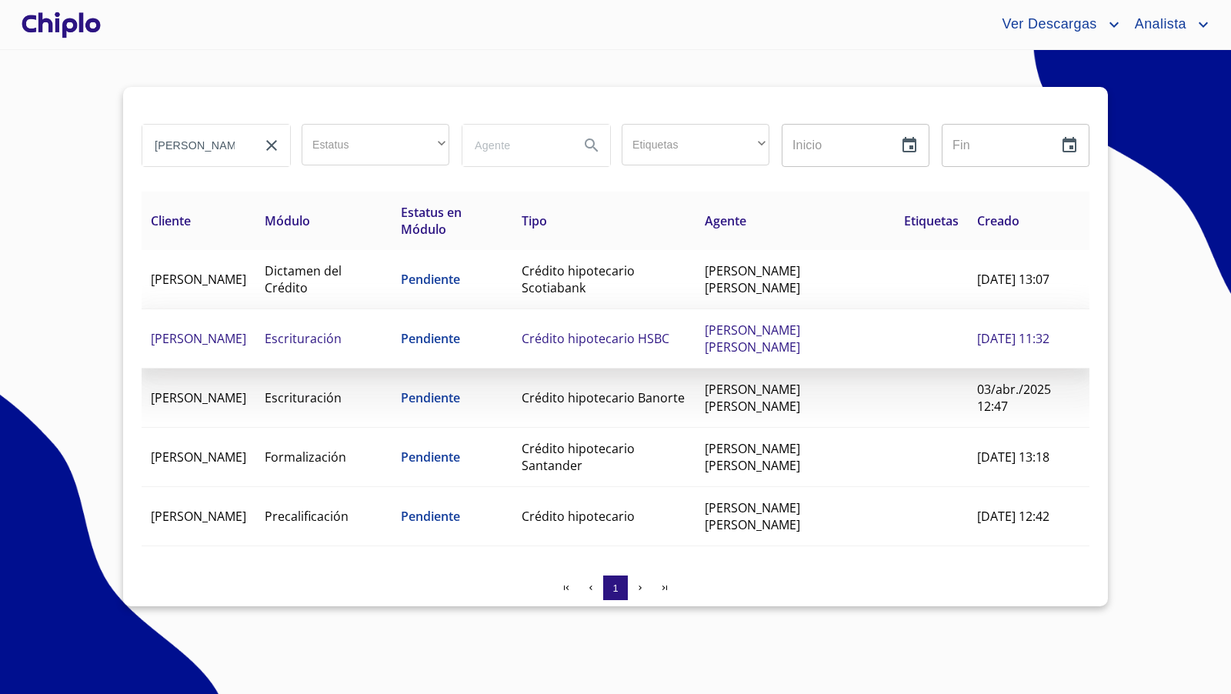
click at [631, 341] on span "Crédito hipotecario HSBC" at bounding box center [595, 338] width 148 height 17
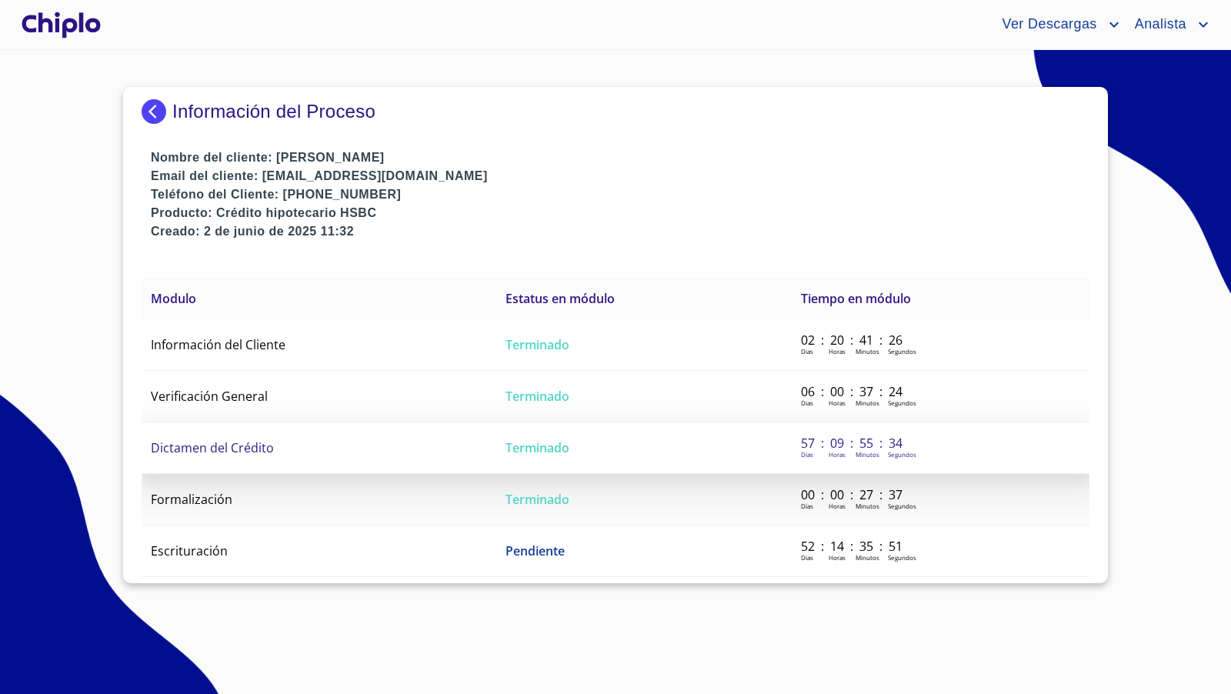
click at [265, 443] on span "Dictamen del Crédito" at bounding box center [212, 447] width 123 height 17
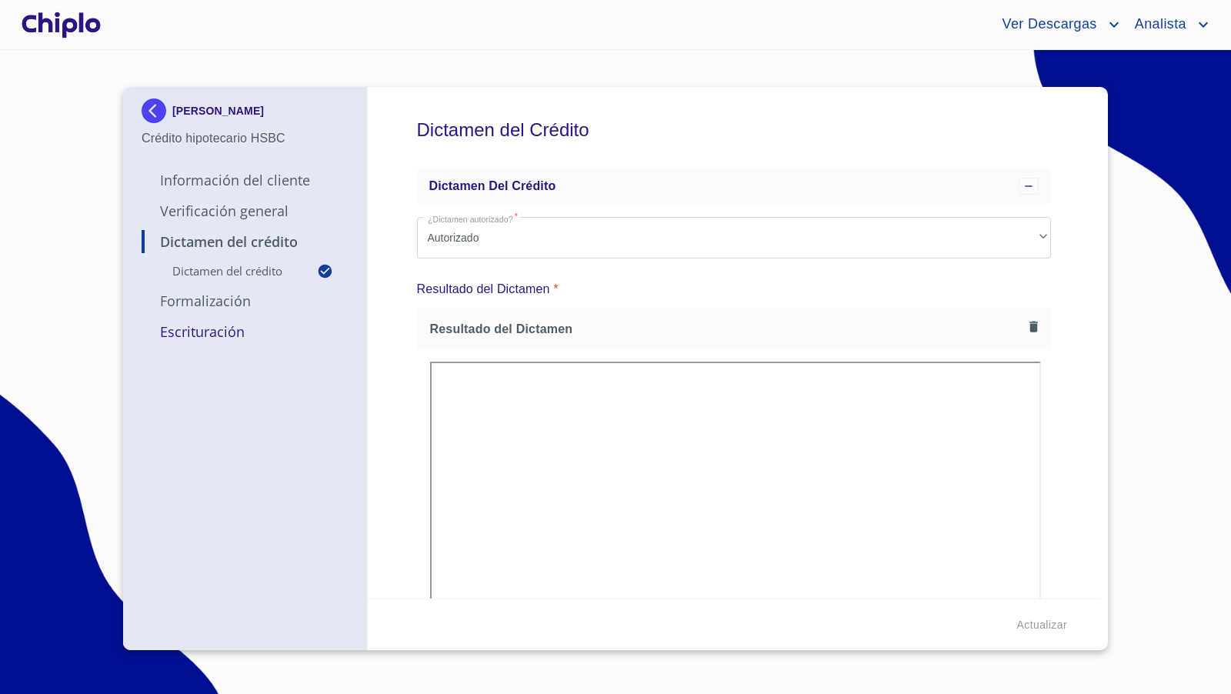
click at [1066, 438] on div "Dictamen del Crédito Dictamen del crédito ¿Dictamen autorizado?   * Autorizado …" at bounding box center [734, 342] width 733 height 511
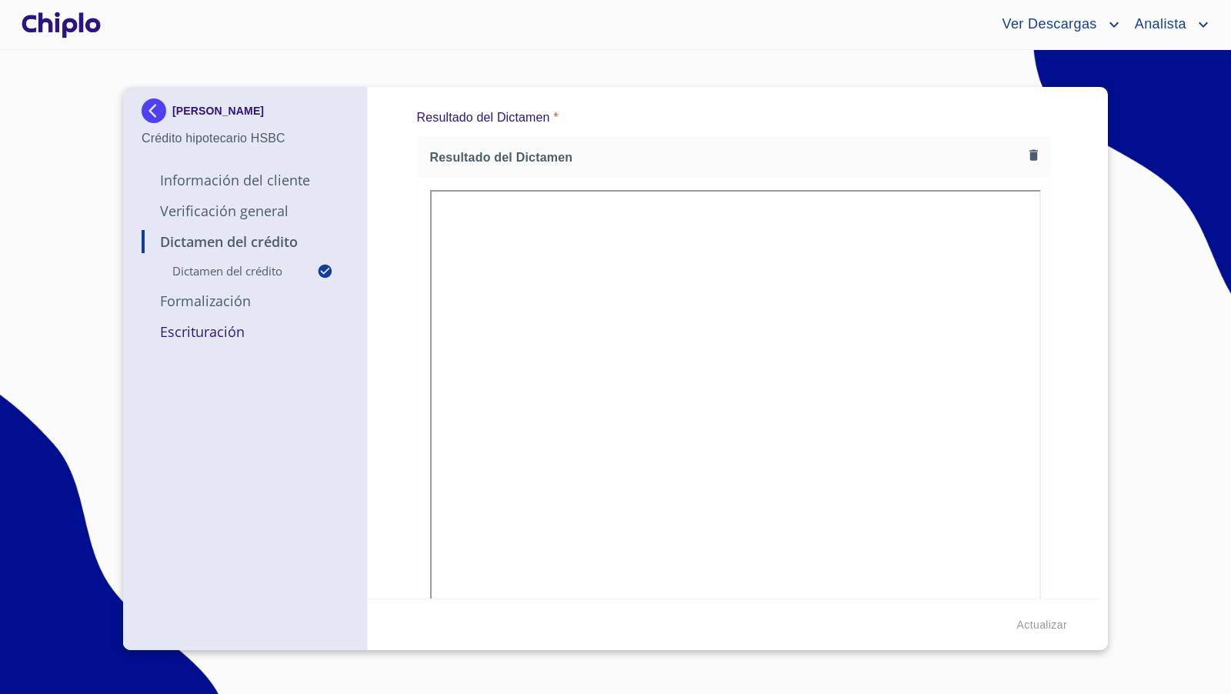
scroll to position [188, 0]
click at [78, 18] on div at bounding box center [60, 24] width 85 height 49
